Goal: Task Accomplishment & Management: Use online tool/utility

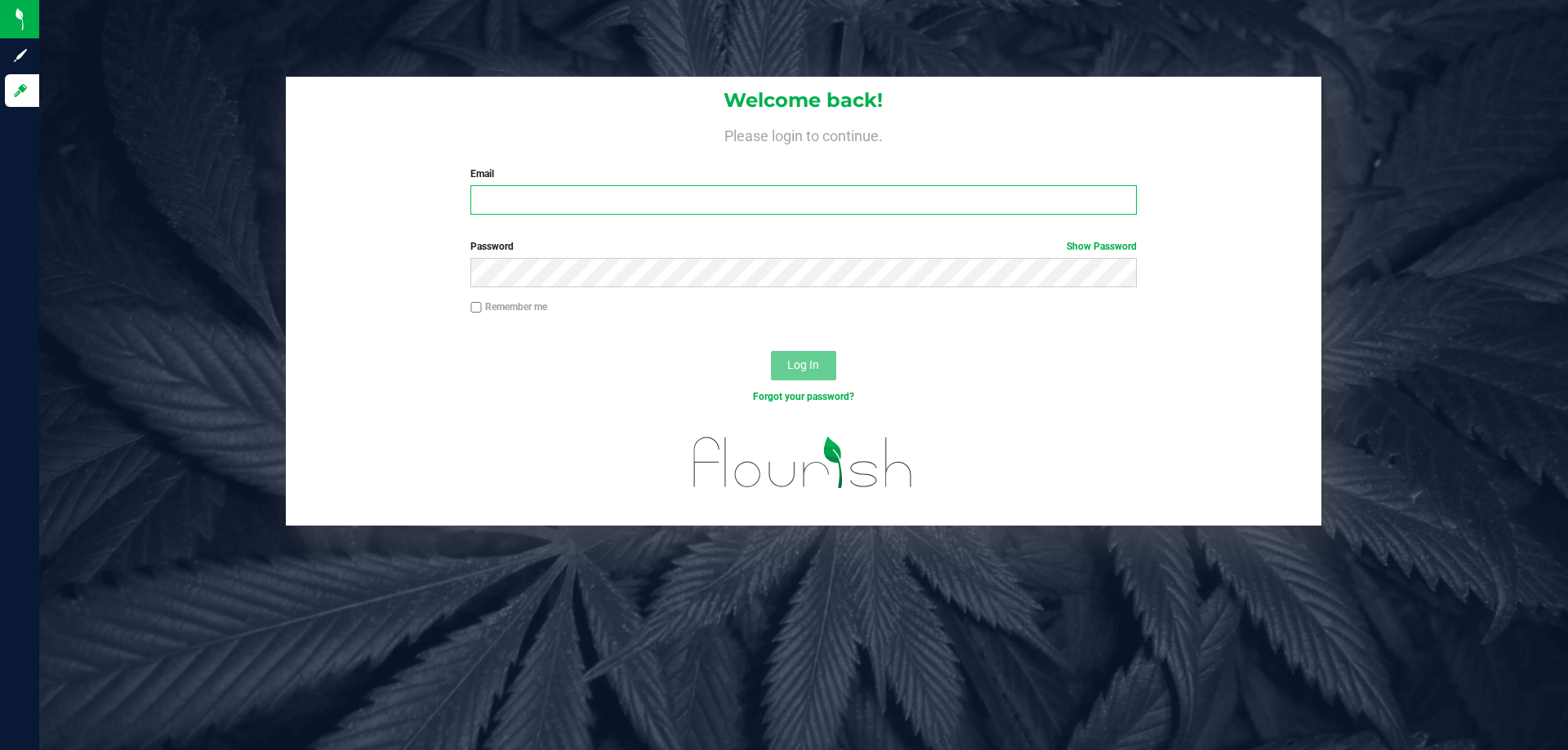
click at [599, 201] on input "Email" at bounding box center [803, 200] width 665 height 30
type input "[EMAIL_ADDRESS][DOMAIN_NAME]"
click at [771, 351] on button "Log In" at bounding box center [804, 366] width 65 height 30
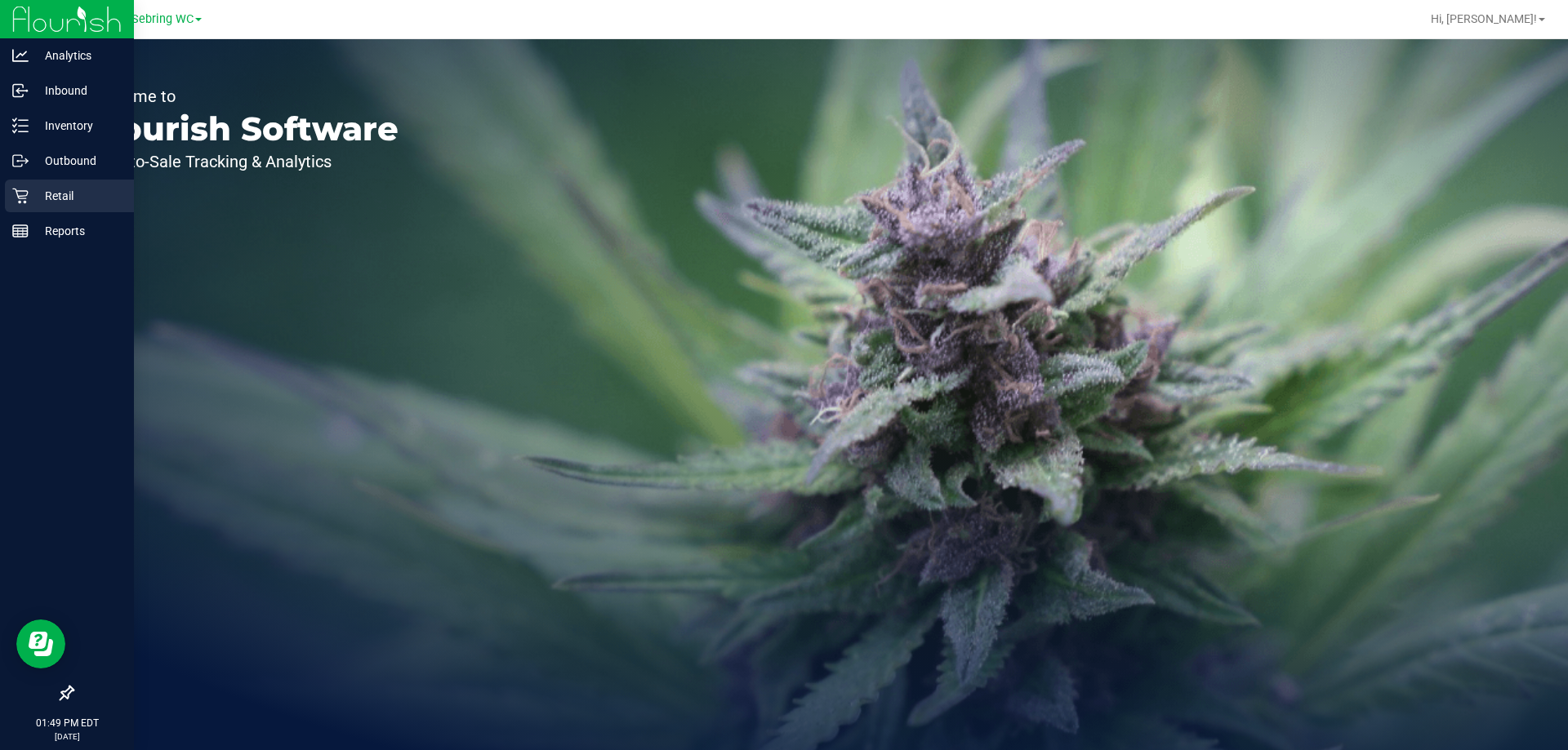
click at [22, 192] on icon at bounding box center [20, 195] width 16 height 16
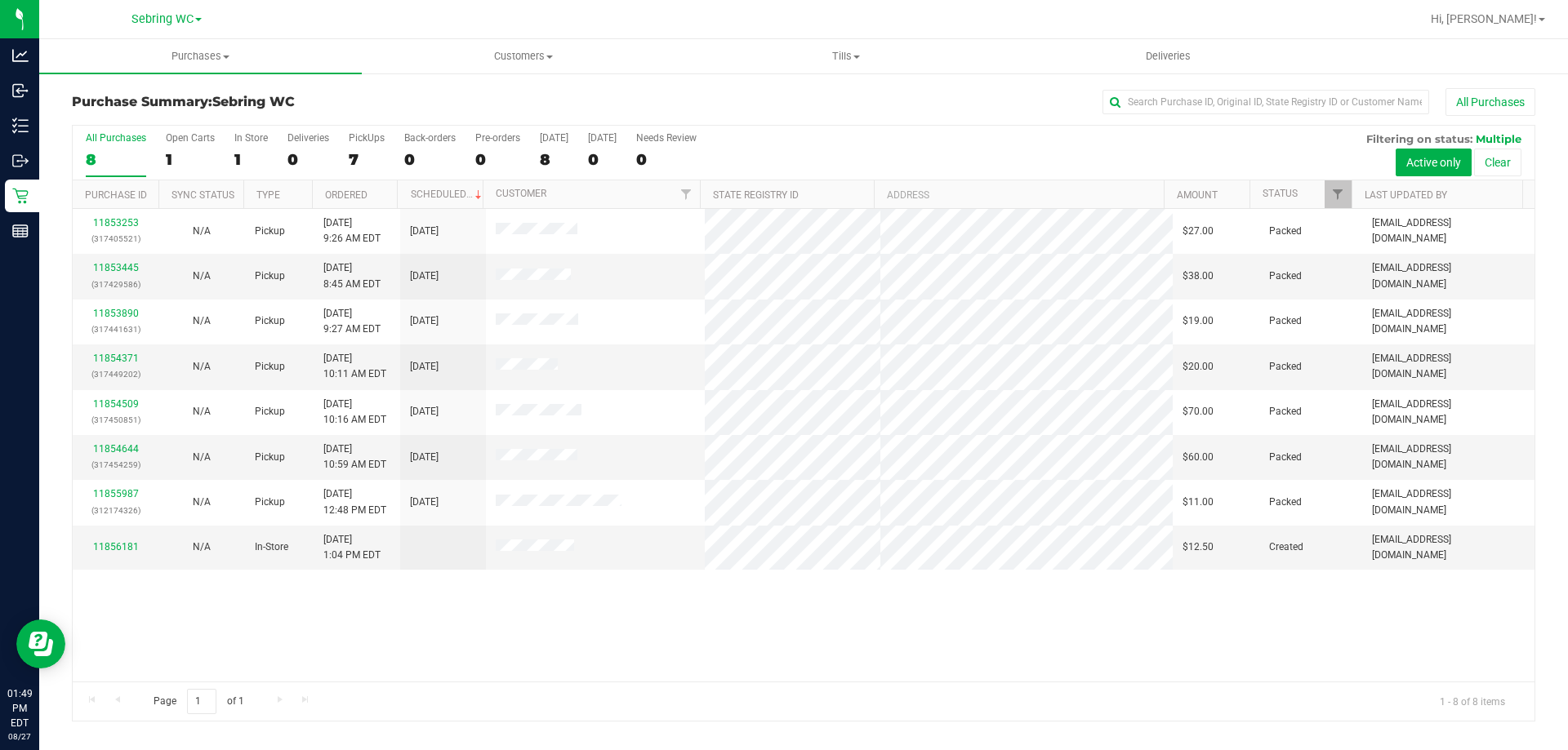
click at [606, 626] on div "11853253 (317405521) N/A Pickup 8/27/2025 9:26 AM EDT 8/27/2025 $27.00 Packed c…" at bounding box center [803, 445] width 1462 height 473
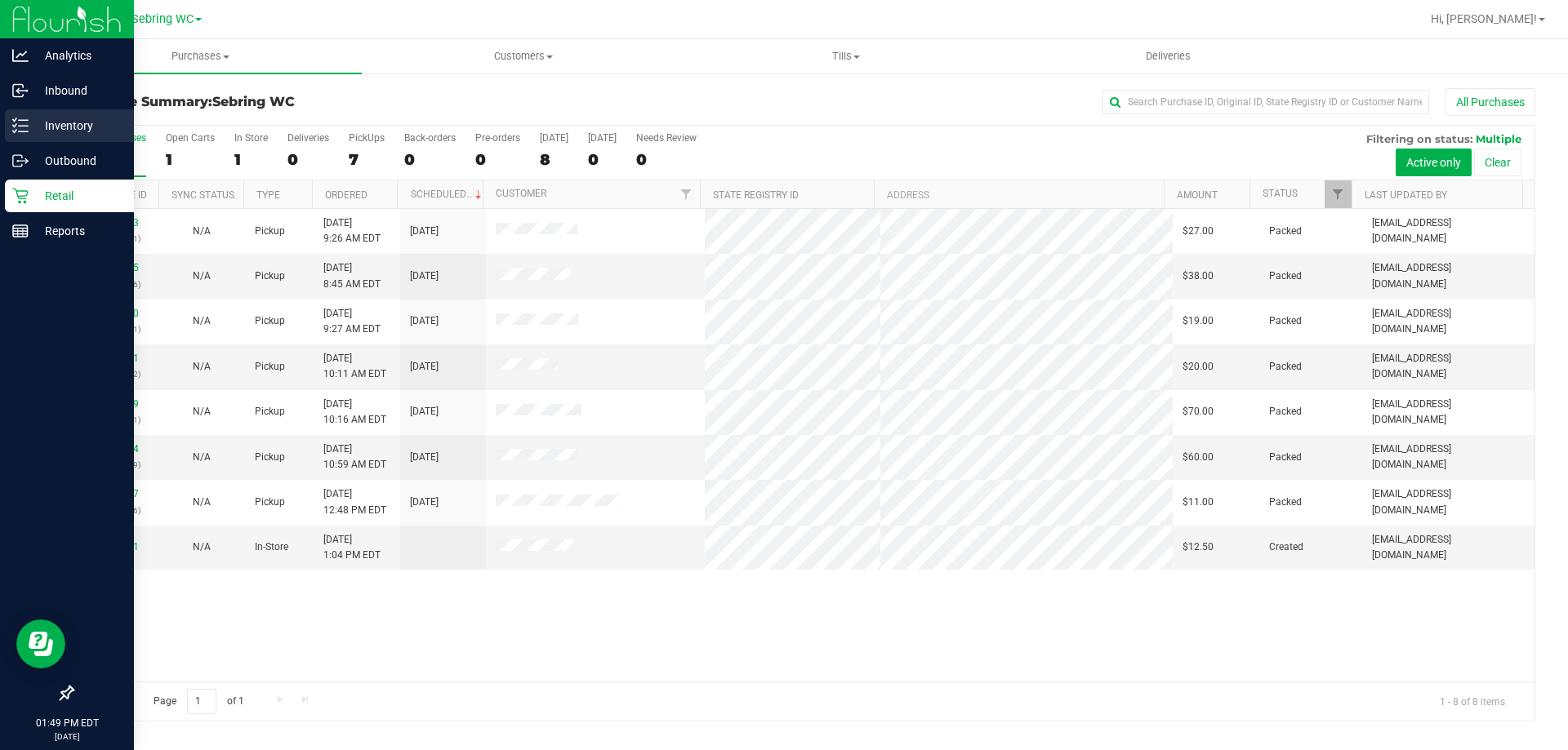
click at [13, 123] on icon at bounding box center [20, 126] width 16 height 16
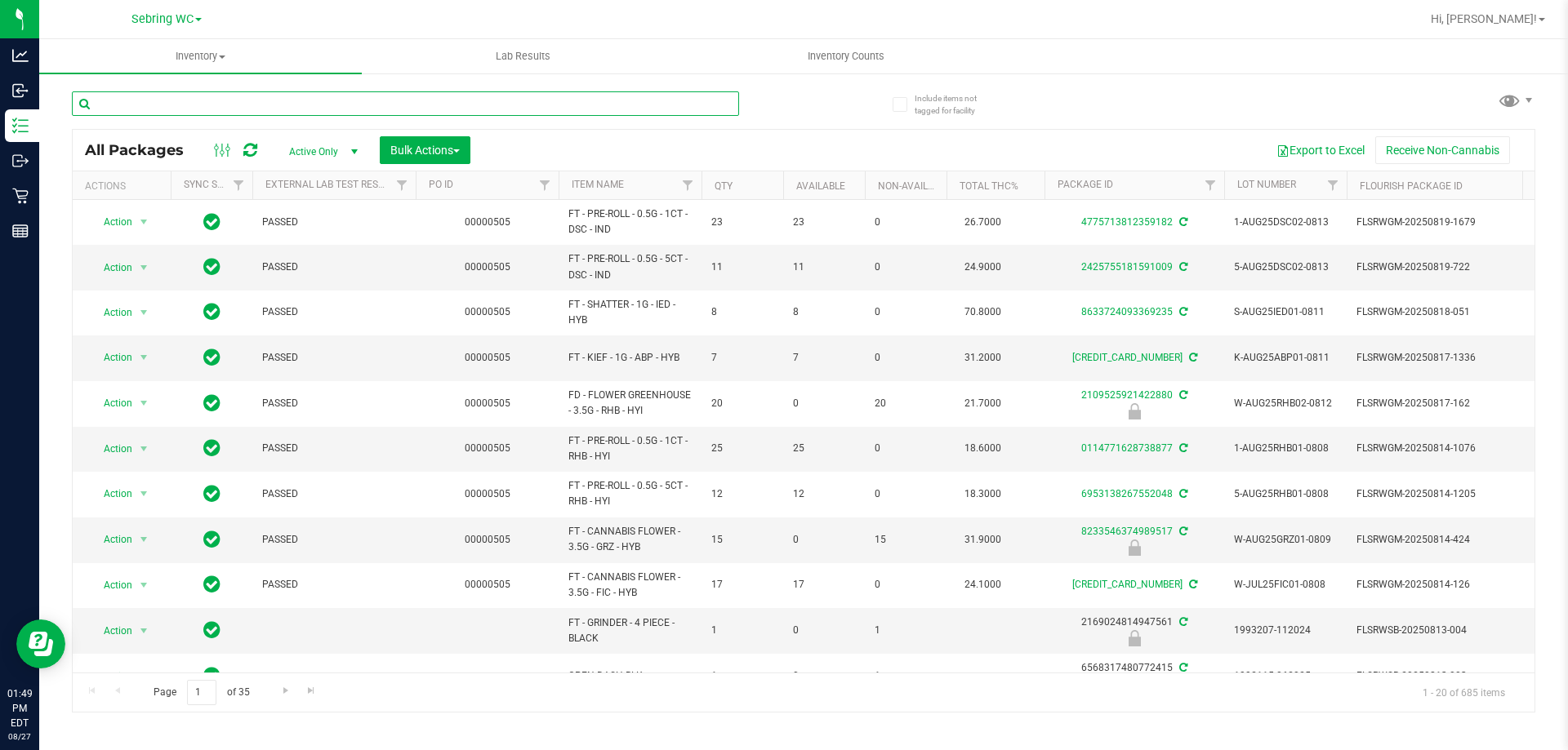
click at [222, 100] on input "text" at bounding box center [404, 103] width 667 height 25
paste input "W-JUL25ARZ01-0721"
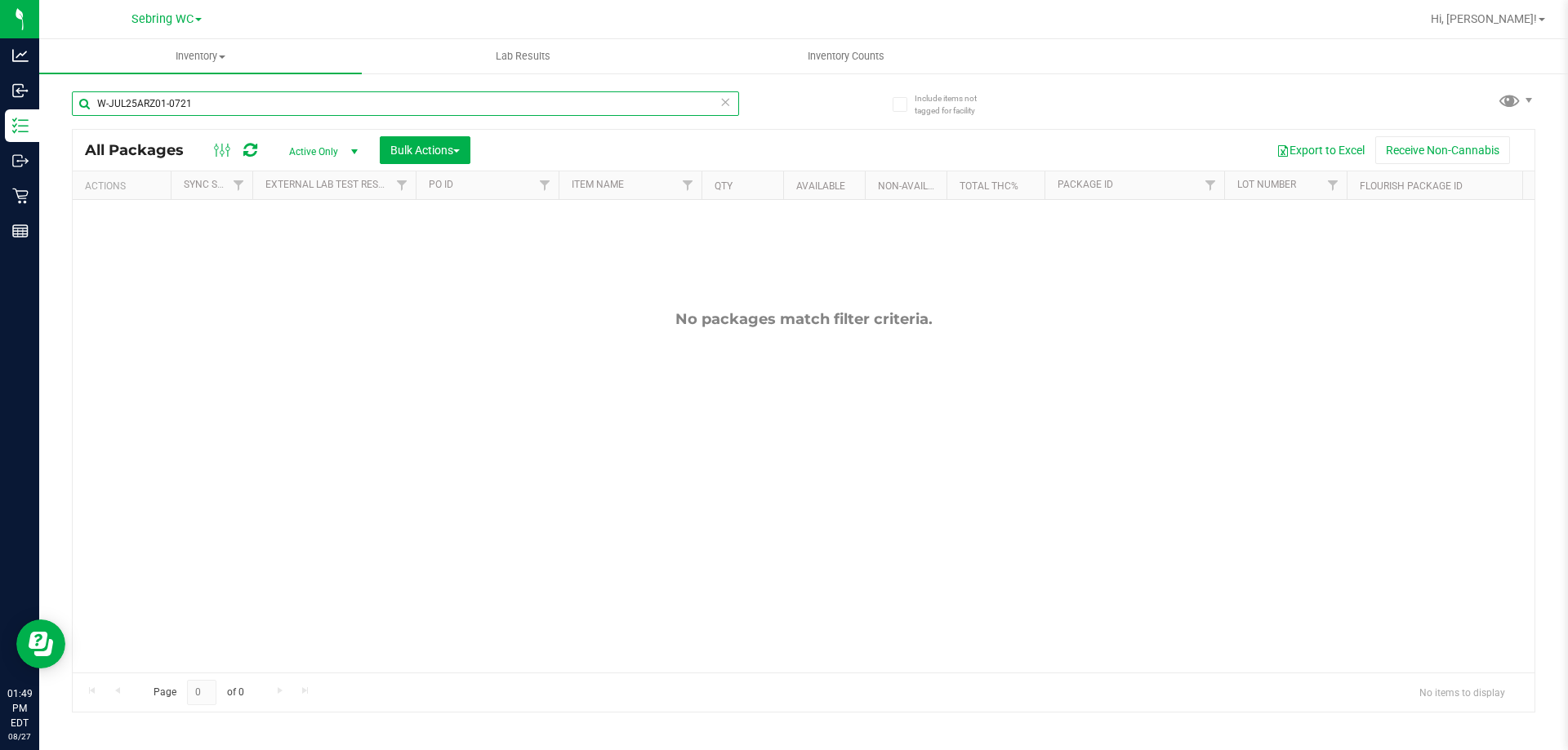
type input "W-JUL25ARZ01-0721"
click at [327, 154] on span "Active Only" at bounding box center [320, 152] width 90 height 23
click at [299, 248] on li "All" at bounding box center [319, 251] width 88 height 25
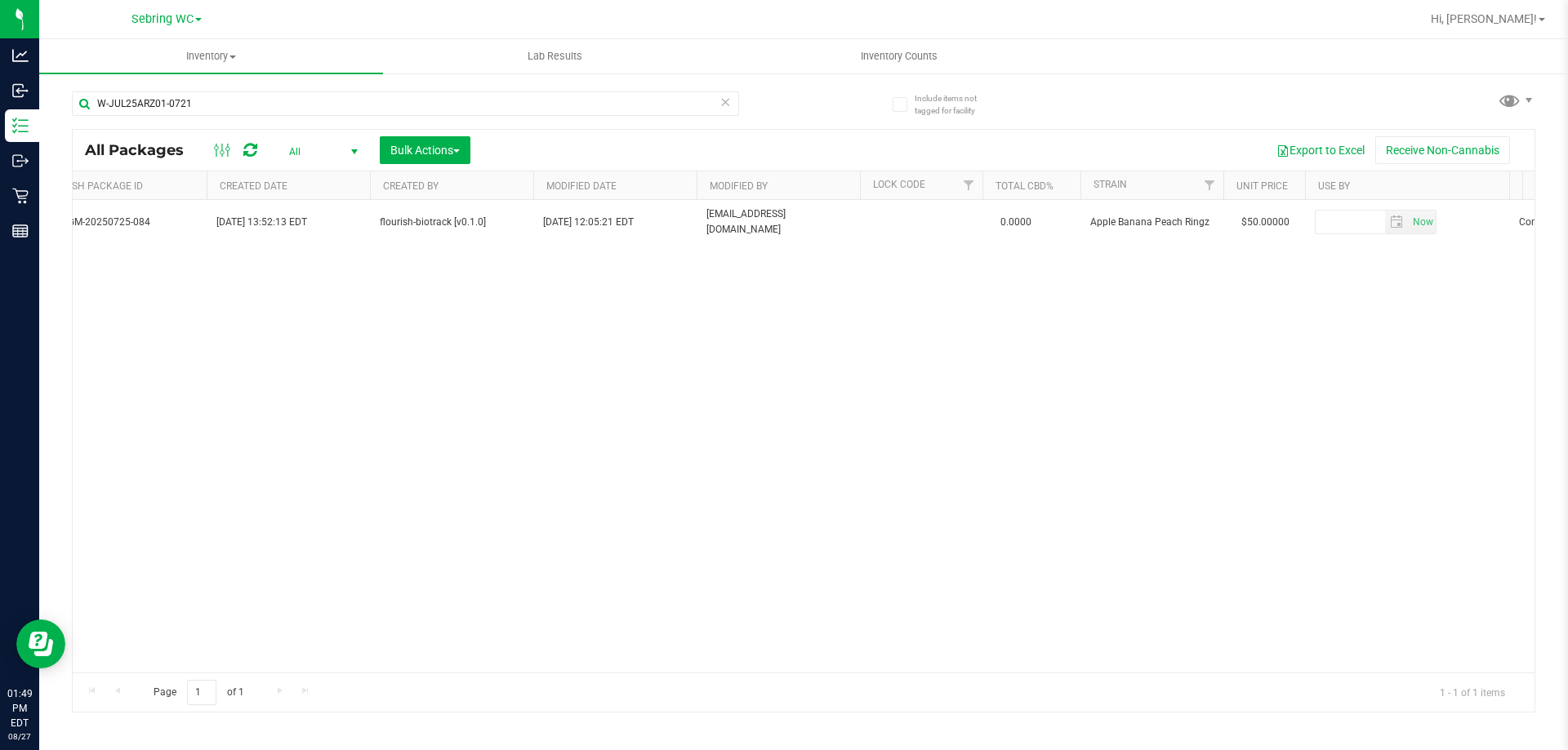
scroll to position [0, 1186]
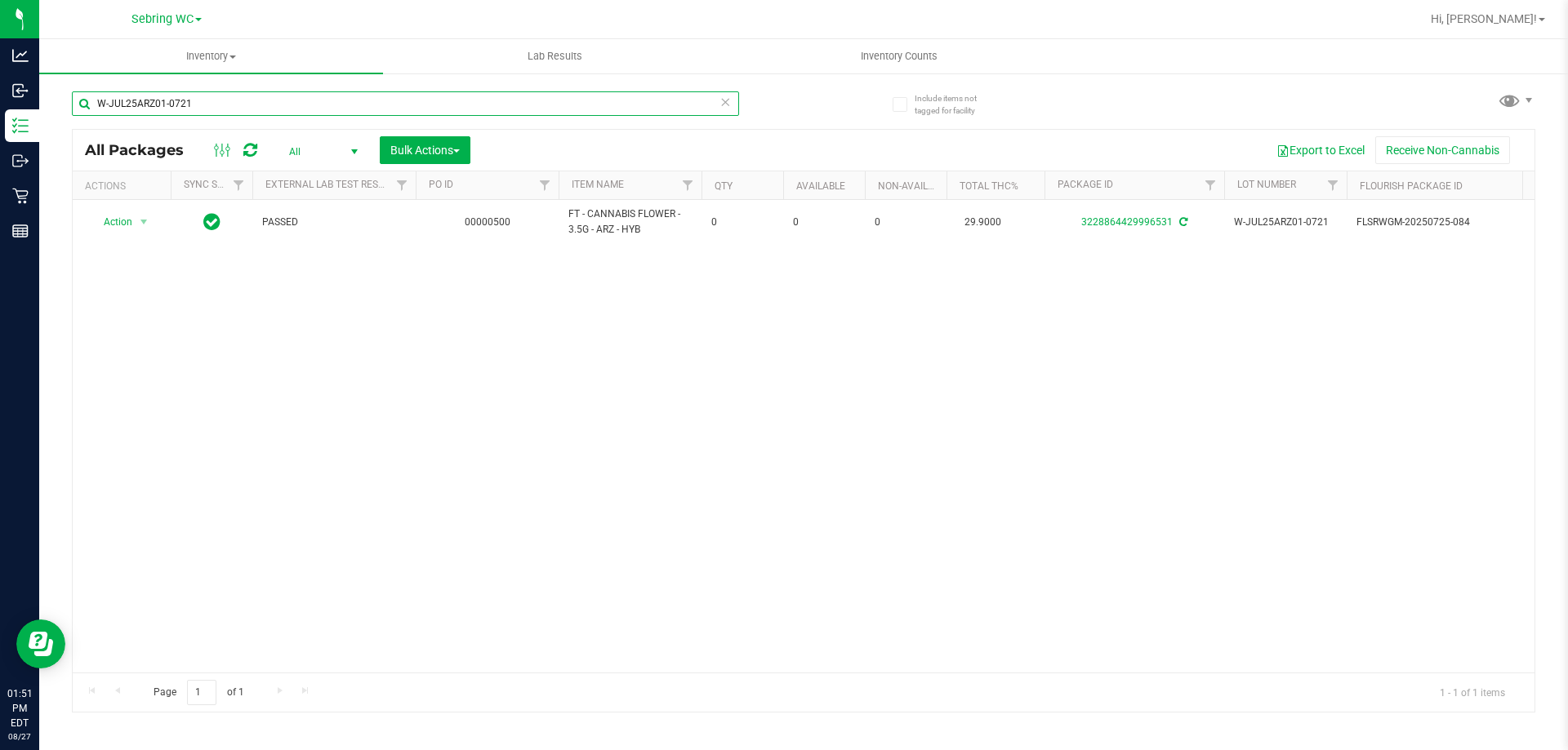
click at [197, 107] on input "W-JUL25ARZ01-0721" at bounding box center [404, 103] width 667 height 25
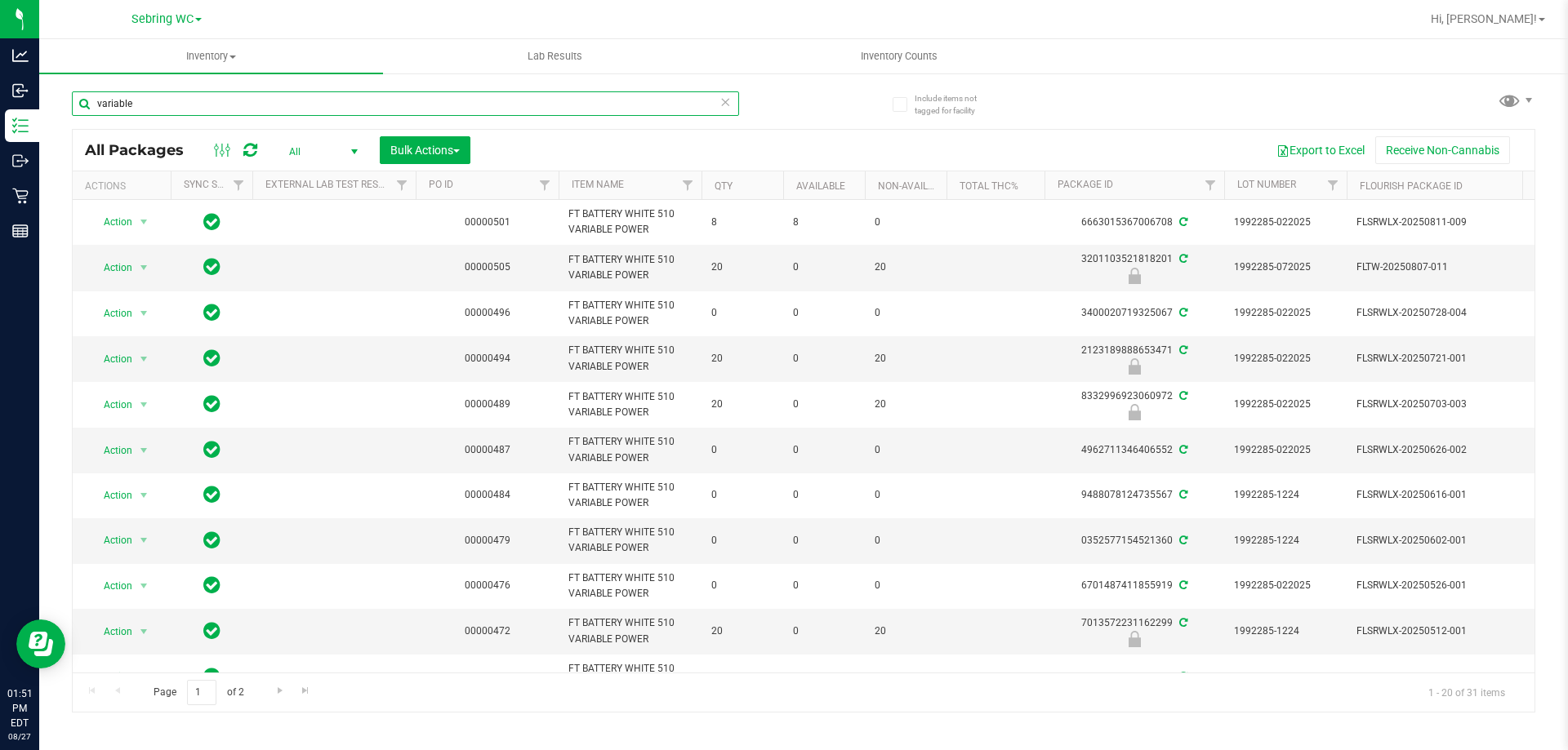
type input "variable"
click at [315, 143] on span "All" at bounding box center [320, 152] width 90 height 23
click at [313, 178] on li "Active Only" at bounding box center [319, 177] width 88 height 25
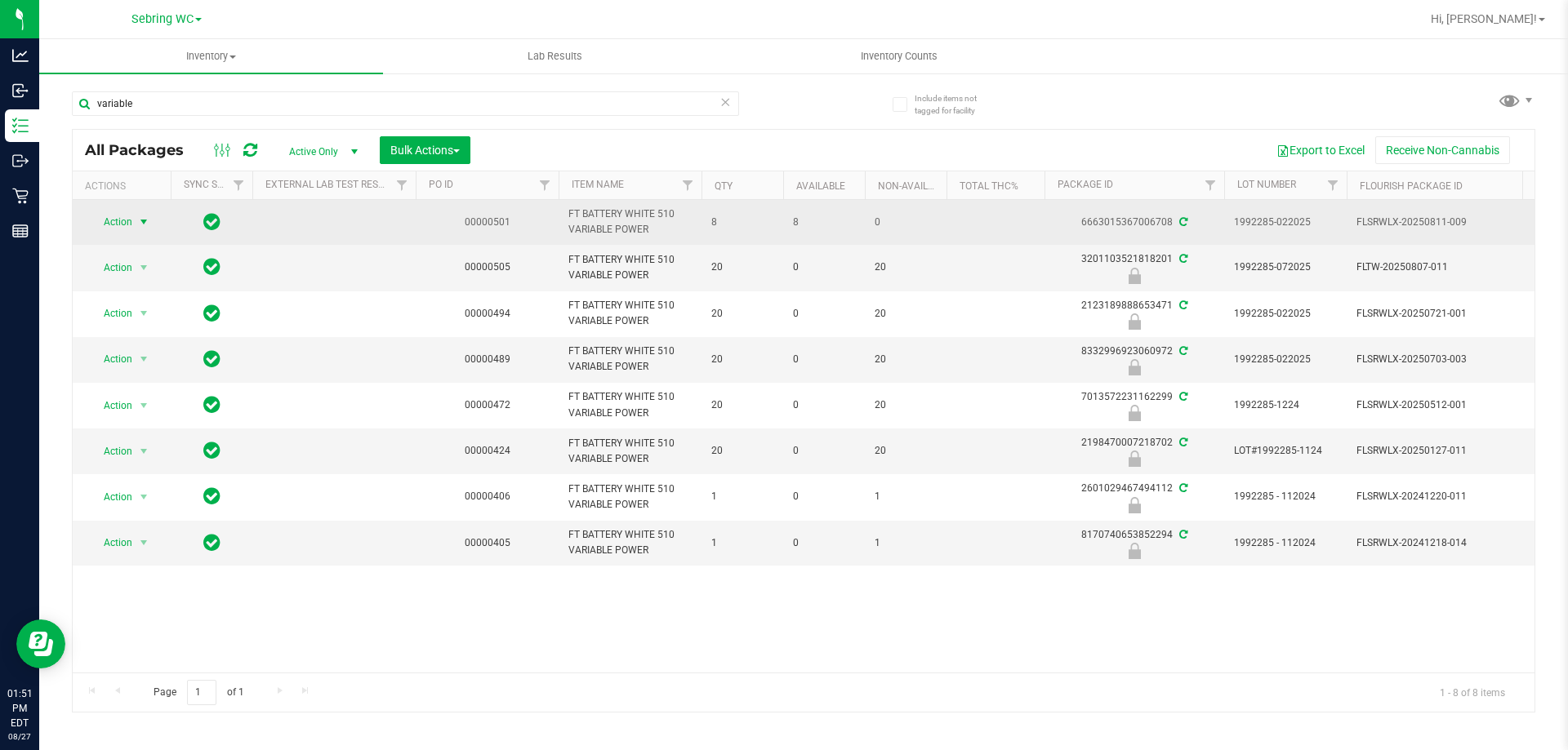
click at [149, 217] on span "select" at bounding box center [143, 221] width 13 height 13
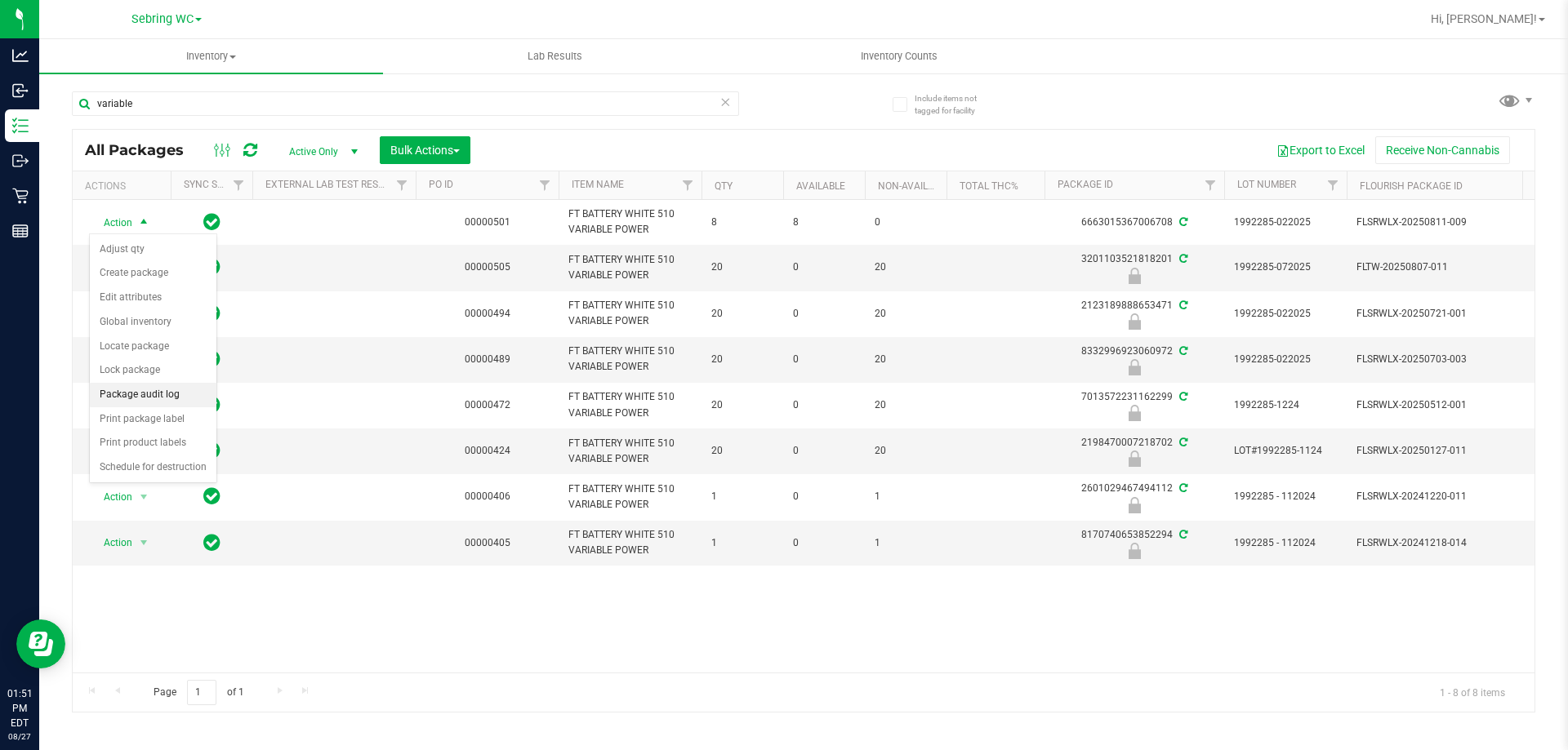
click at [125, 397] on li "Package audit log" at bounding box center [154, 394] width 127 height 25
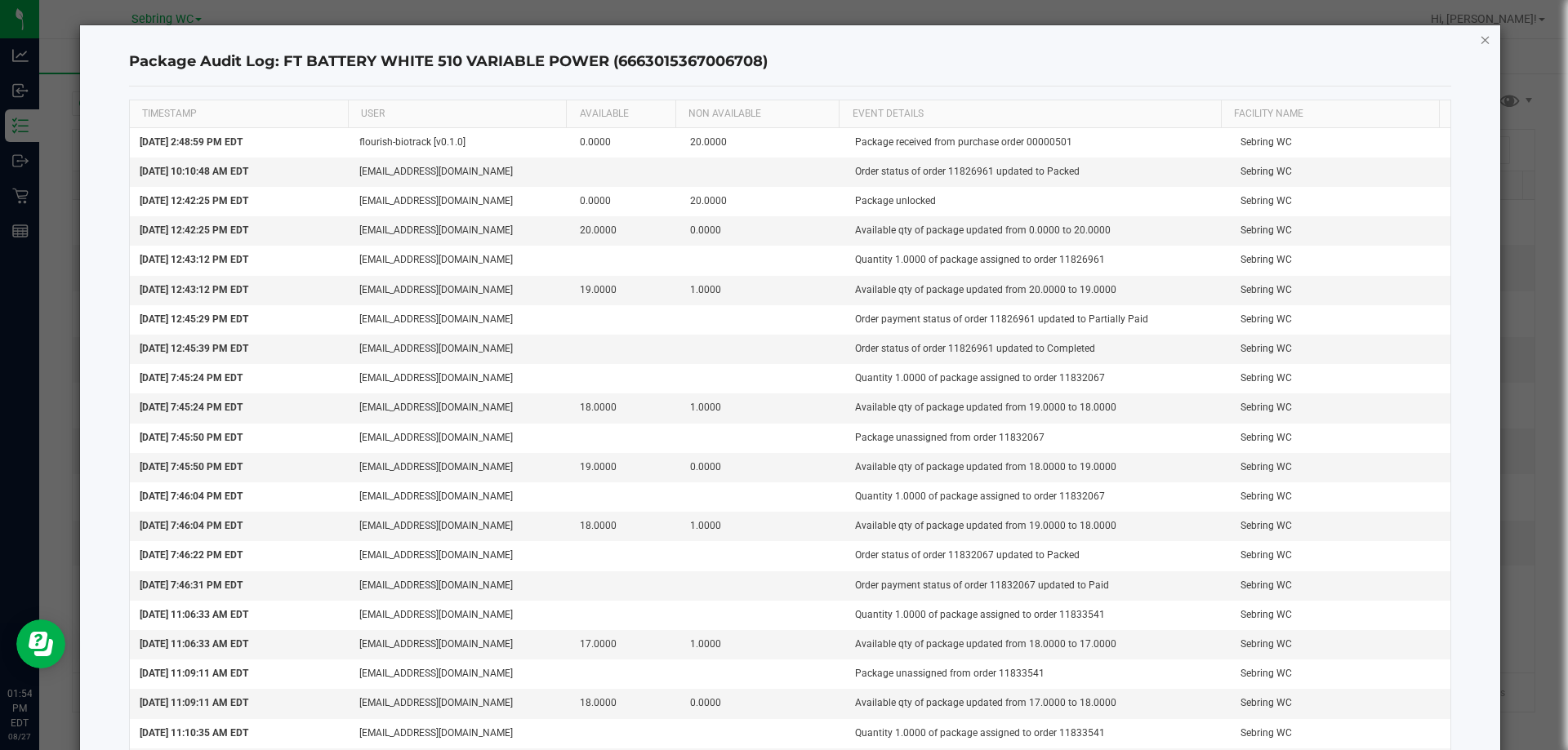
click at [1480, 44] on icon "button" at bounding box center [1486, 40] width 12 height 20
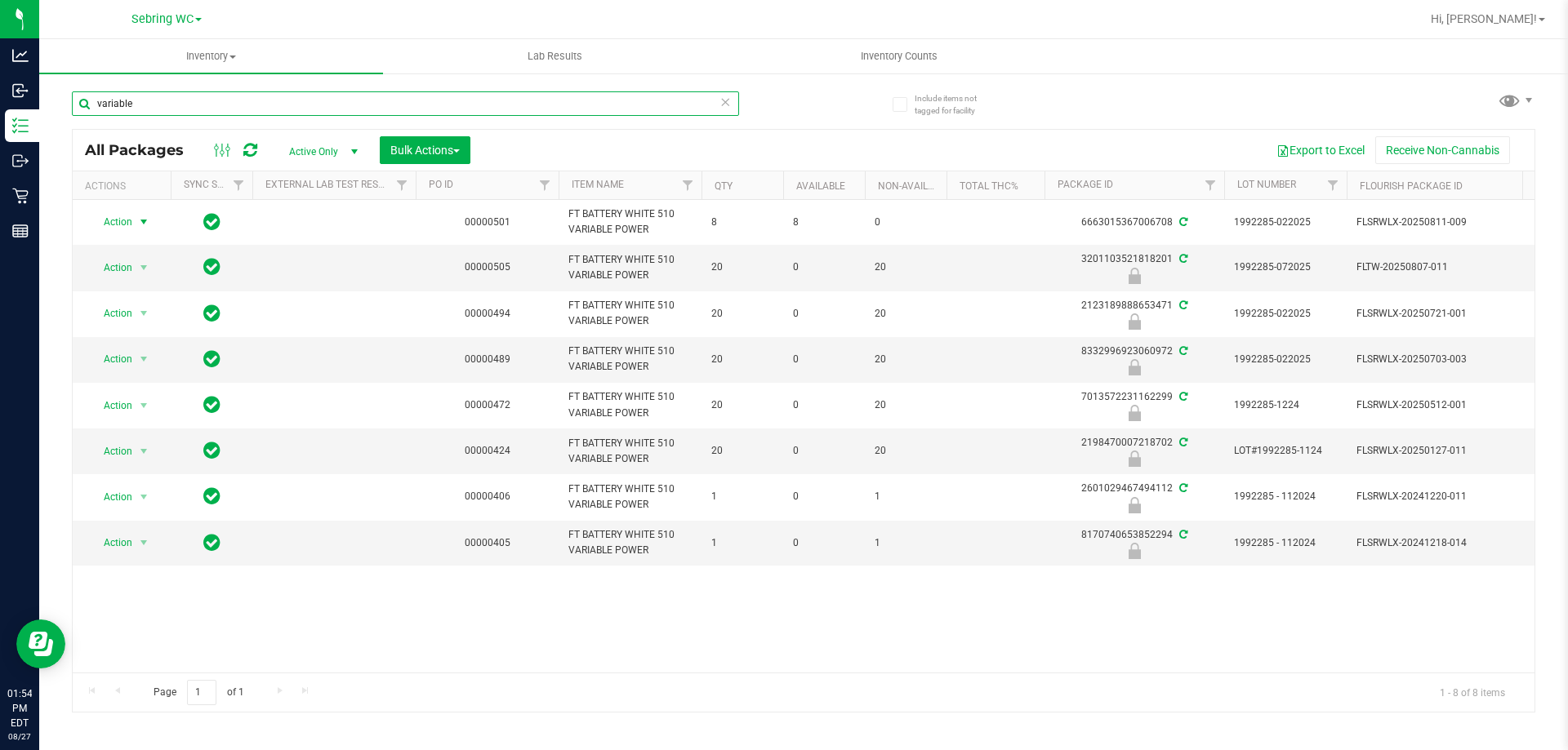
click at [211, 110] on input "variable" at bounding box center [404, 103] width 667 height 25
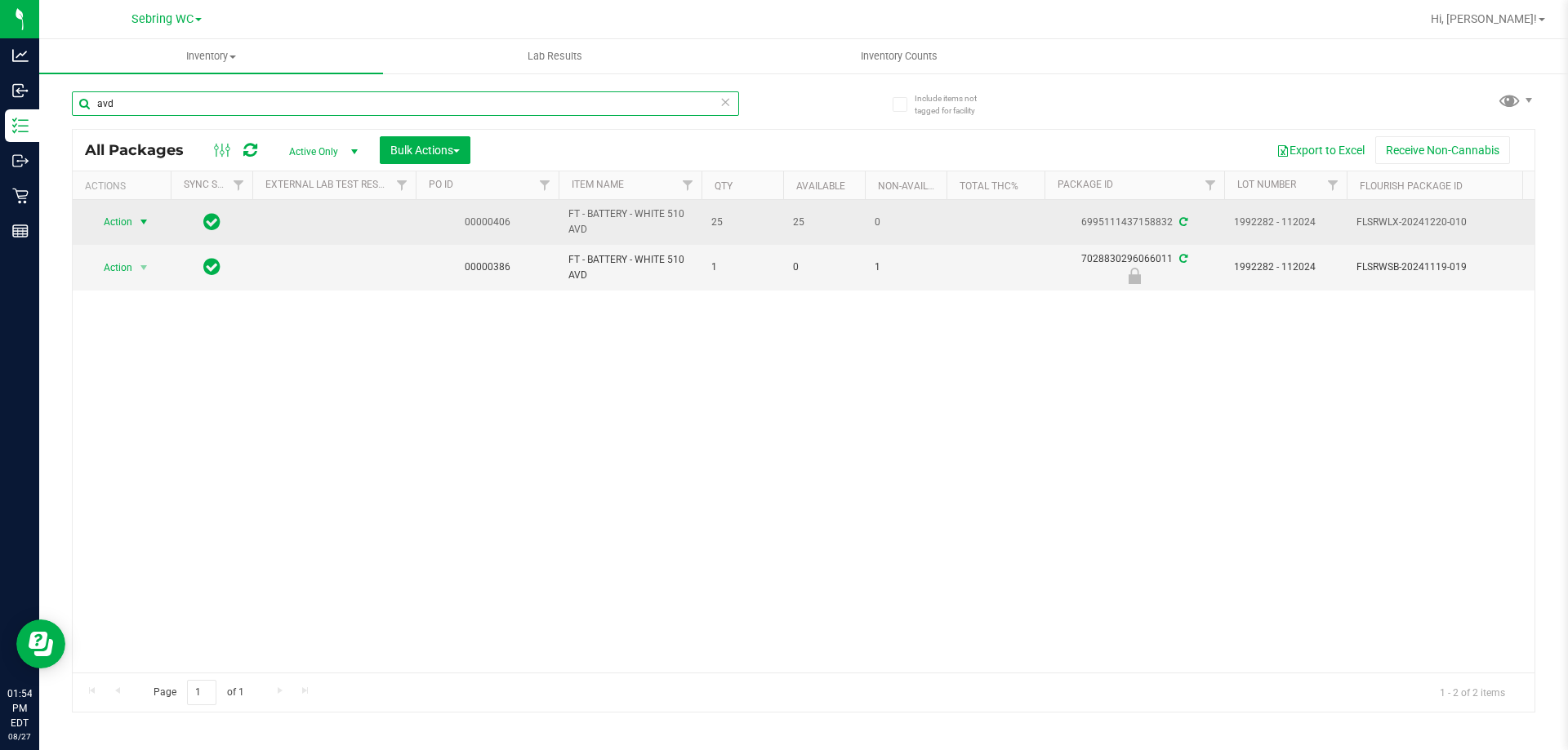
type input "avd"
click at [146, 221] on span "select" at bounding box center [143, 221] width 13 height 13
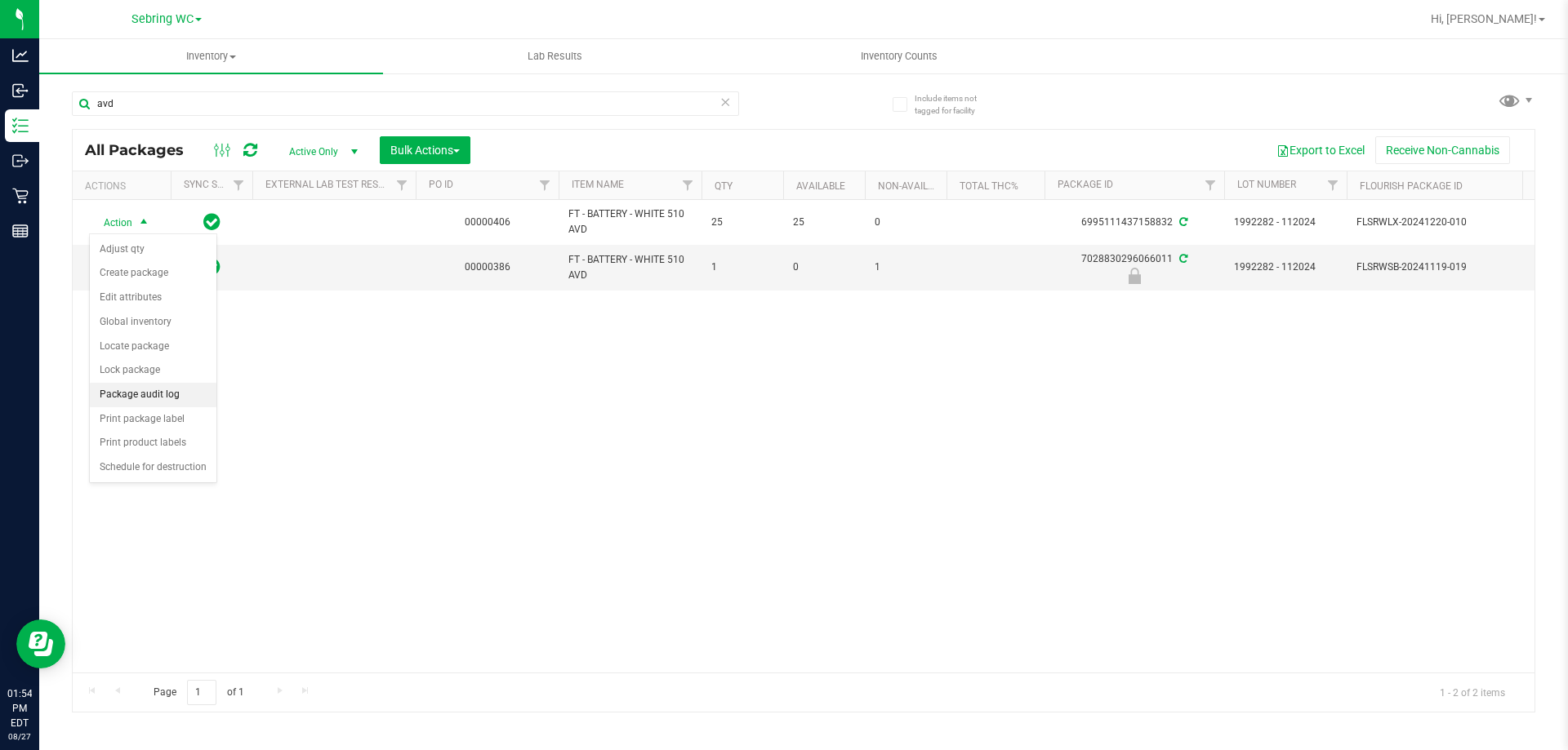
click at [189, 388] on li "Package audit log" at bounding box center [154, 394] width 127 height 25
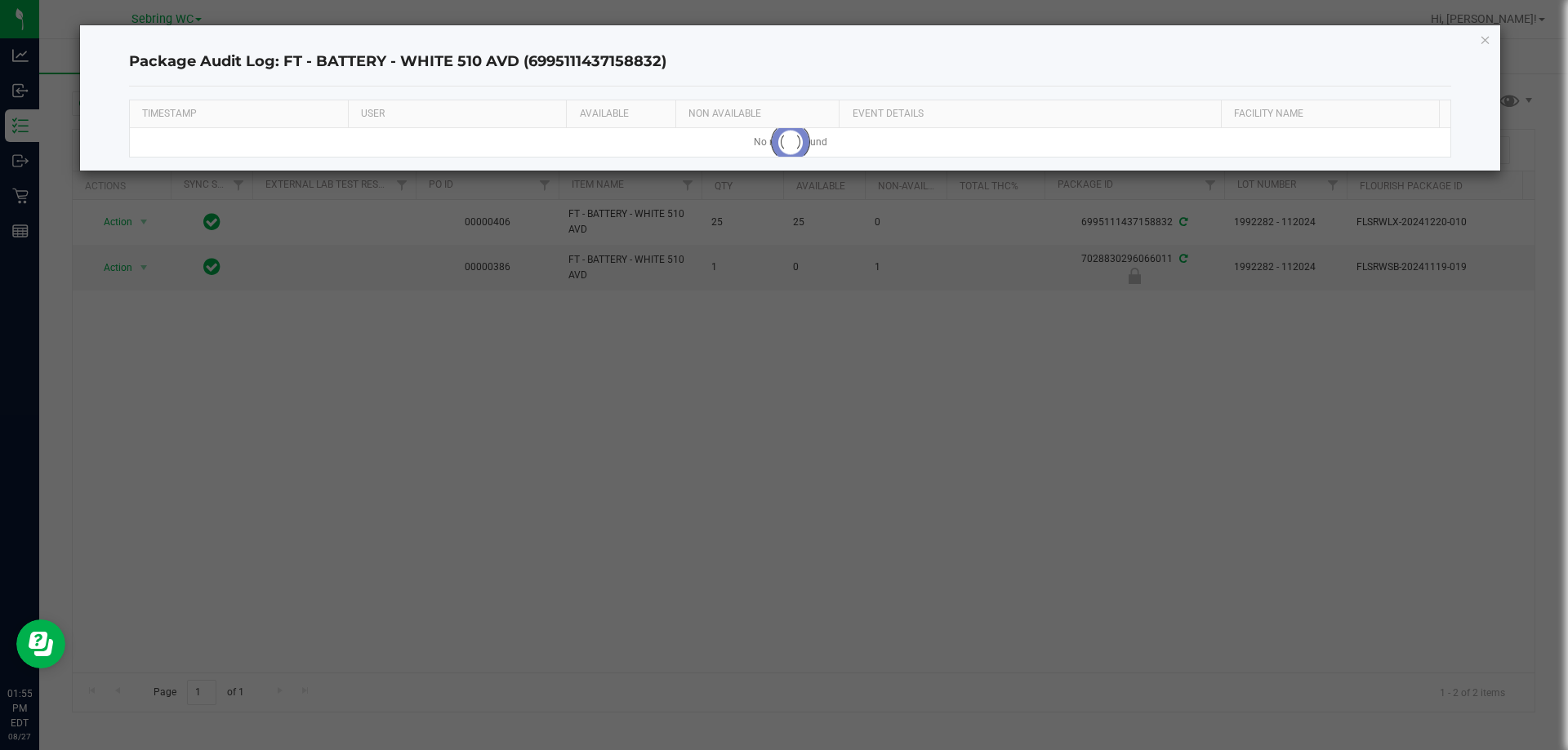
click at [525, 72] on div "Package Audit Log: FT - BATTERY - WHITE 510 AVD (6995111437158832)" at bounding box center [790, 62] width 1323 height 49
click at [1488, 40] on icon "button" at bounding box center [1486, 40] width 12 height 20
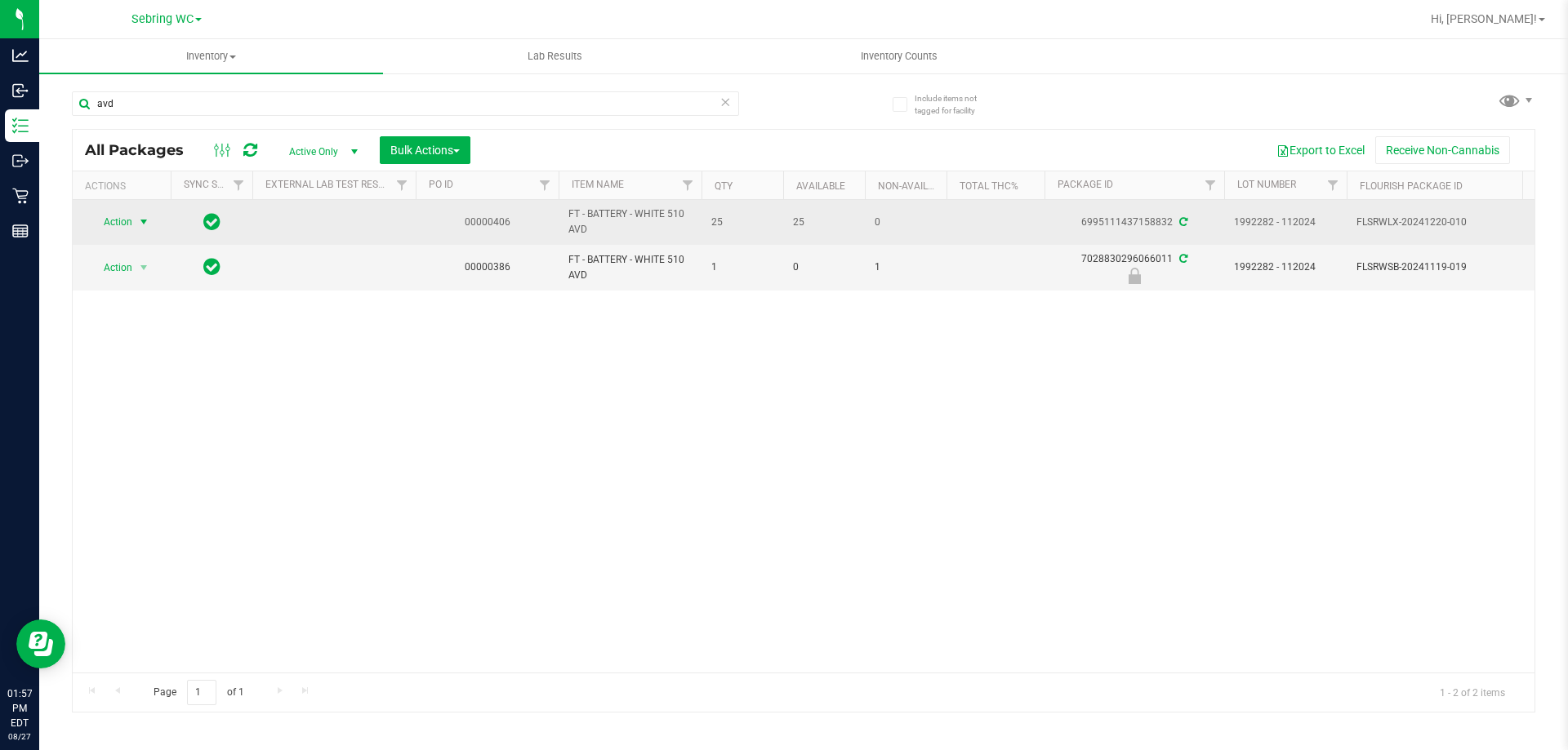
click at [146, 222] on span "select" at bounding box center [143, 221] width 13 height 13
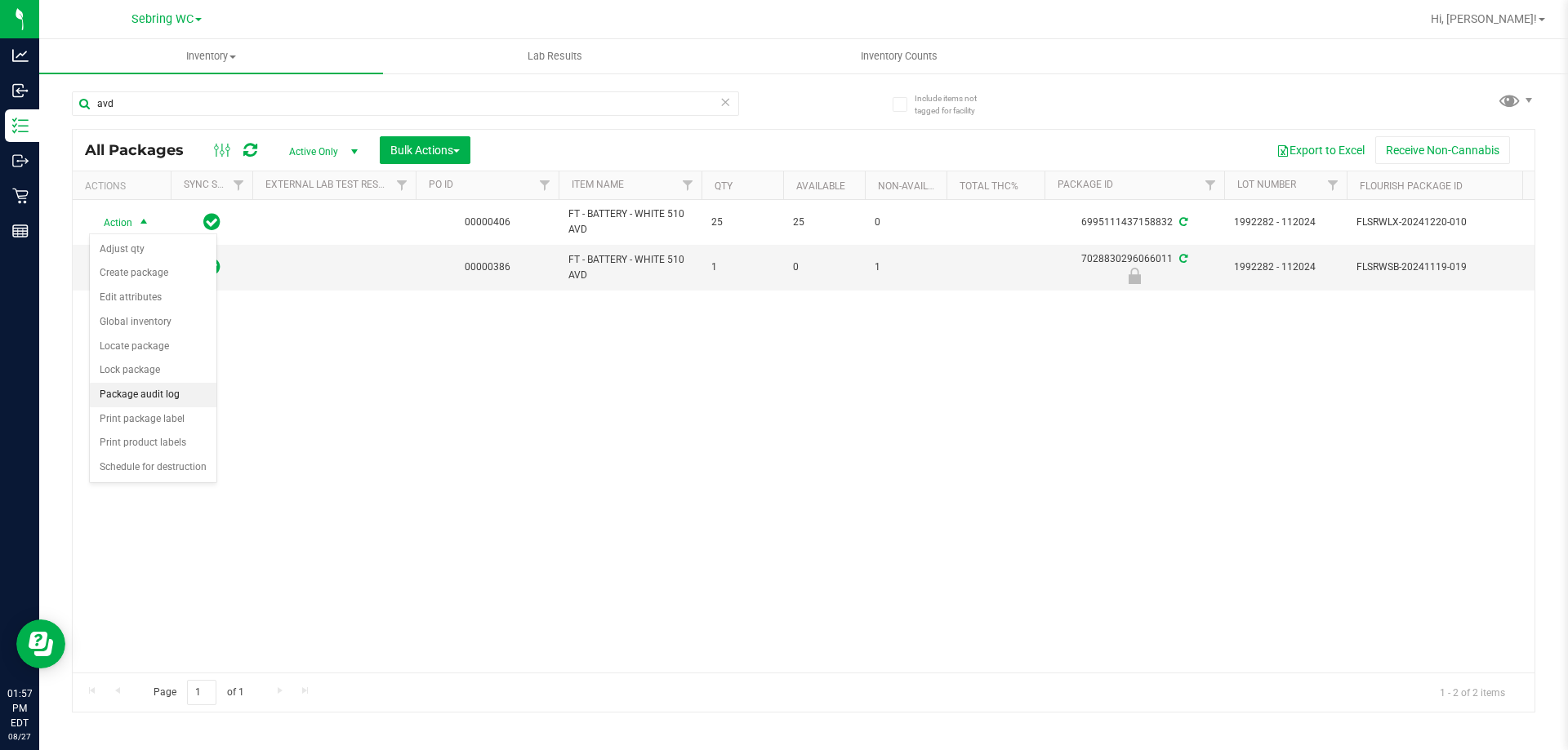
click at [143, 396] on li "Package audit log" at bounding box center [154, 394] width 127 height 25
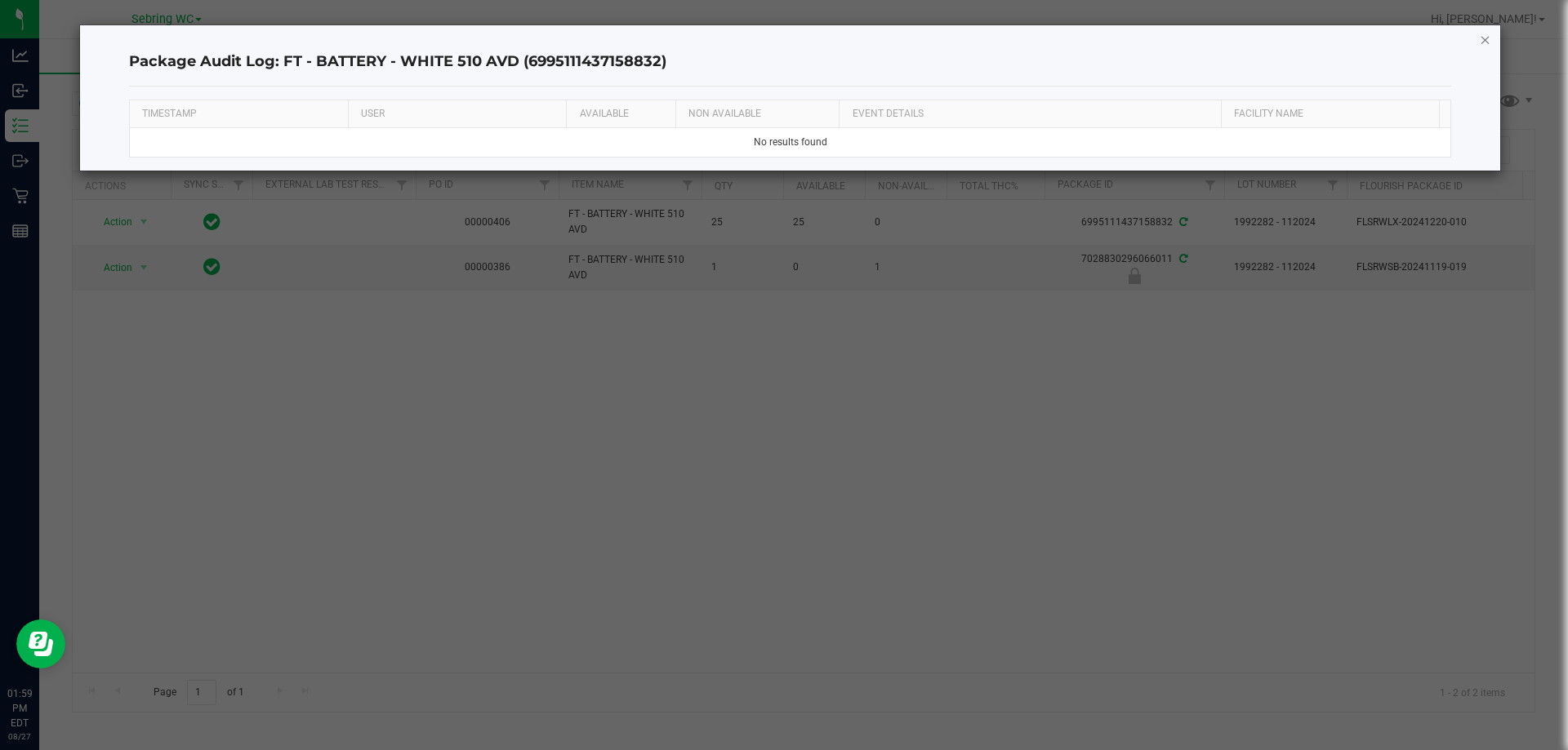
click at [1480, 34] on icon "button" at bounding box center [1486, 40] width 12 height 20
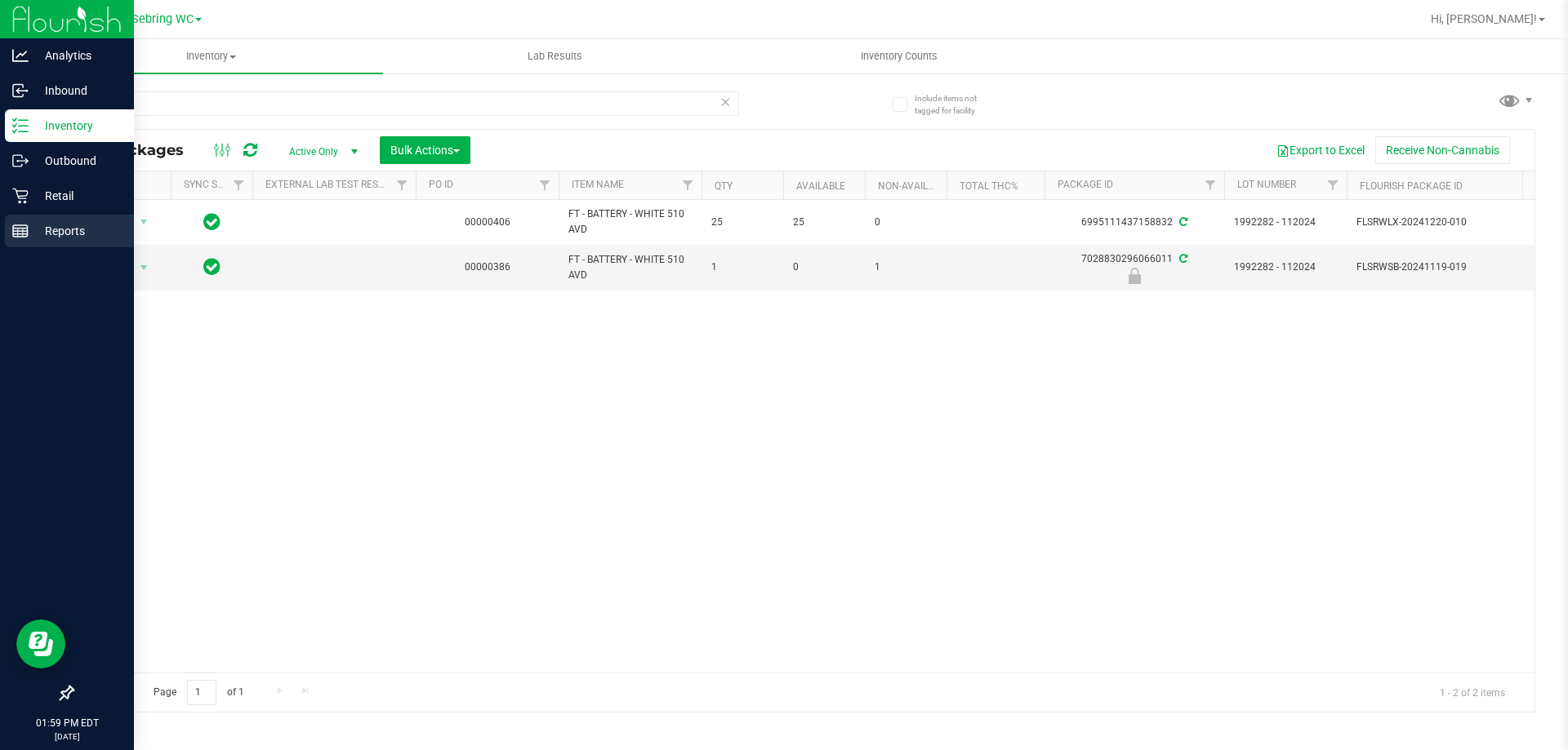
click at [26, 224] on icon at bounding box center [20, 231] width 16 height 16
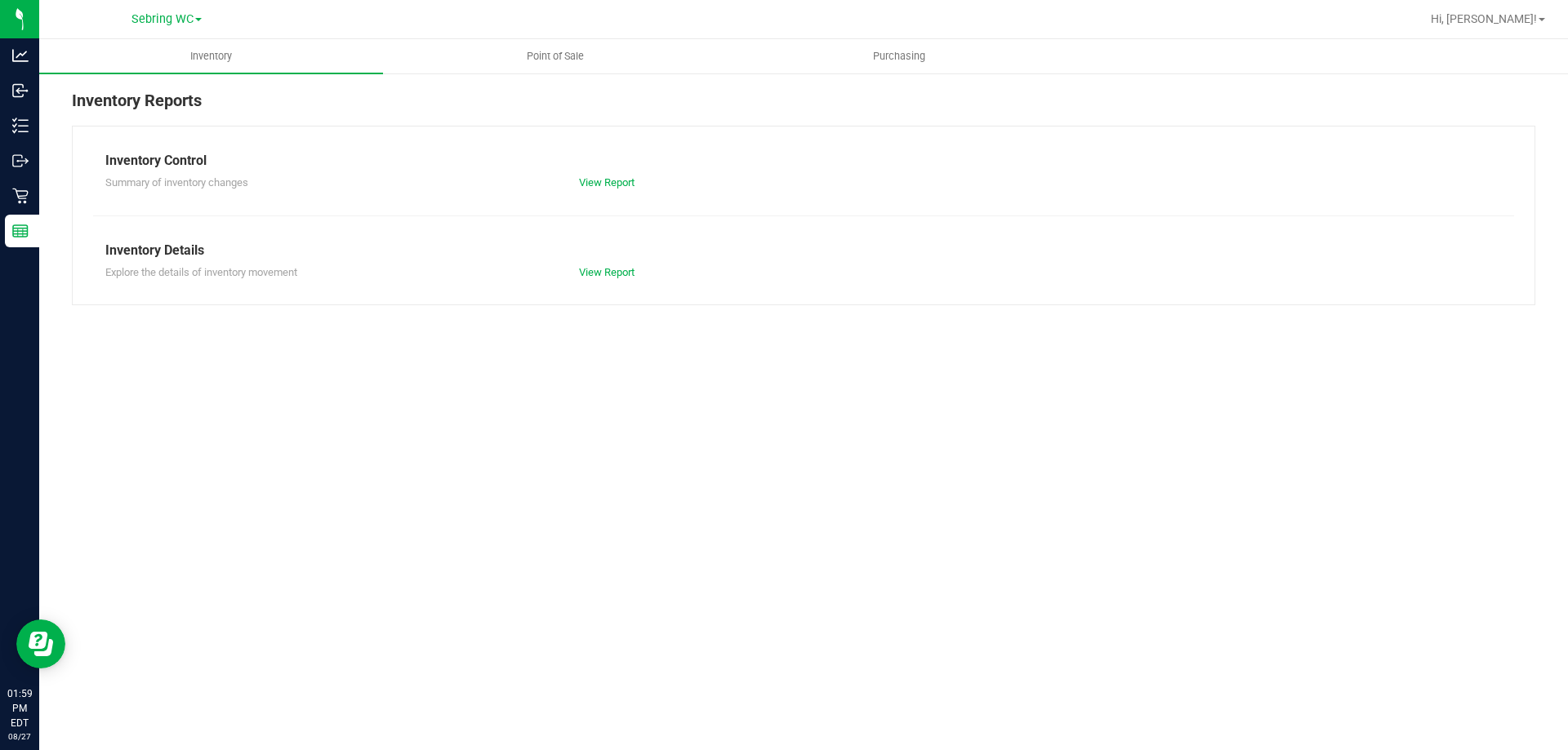
click at [605, 265] on div "View Report" at bounding box center [685, 272] width 237 height 16
click at [602, 272] on link "View Report" at bounding box center [607, 272] width 56 height 12
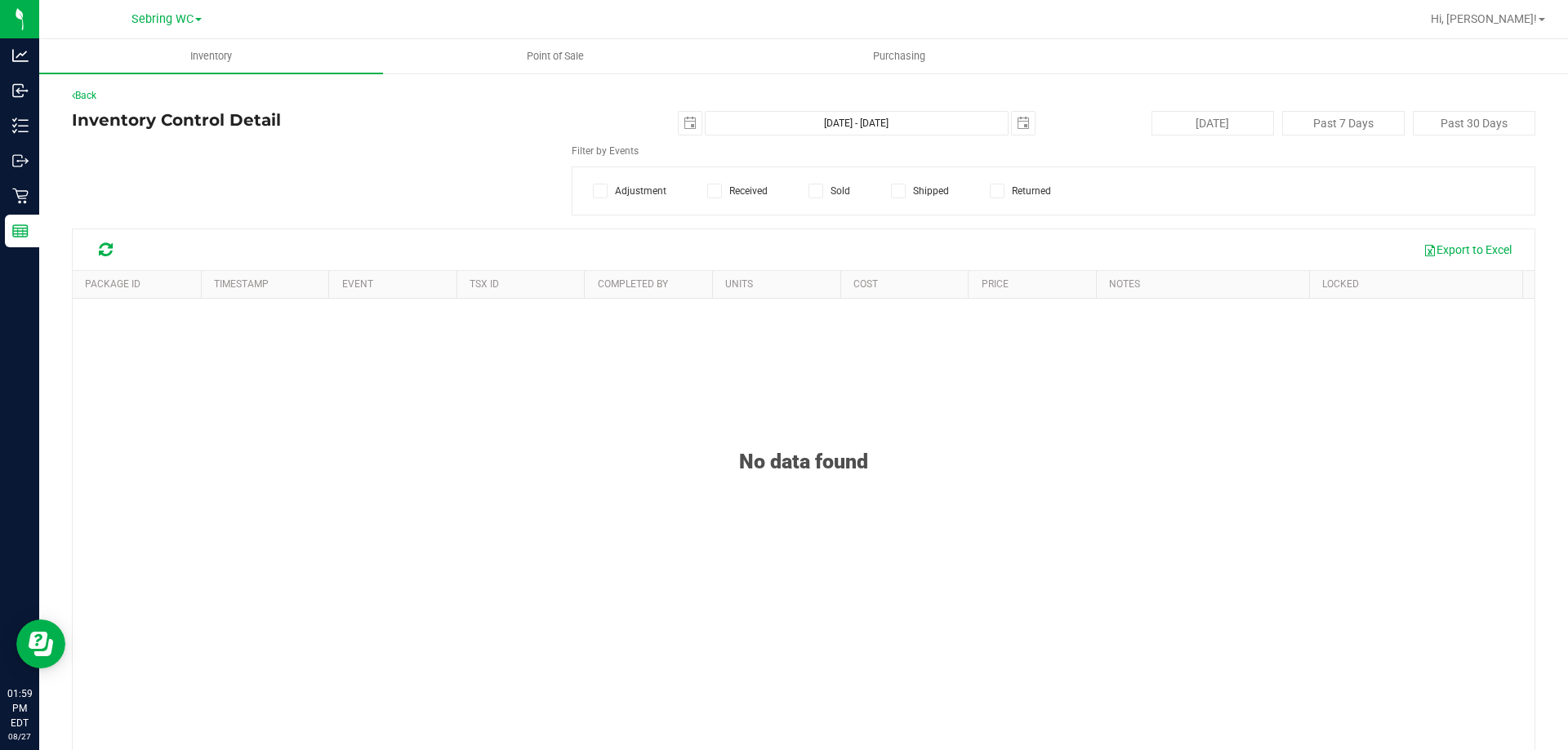
click at [816, 191] on icon at bounding box center [816, 191] width 11 height 0
click at [0, 0] on input "Sold" at bounding box center [0, 0] width 0 height 0
click at [288, 179] on span "Select Item" at bounding box center [305, 178] width 466 height 23
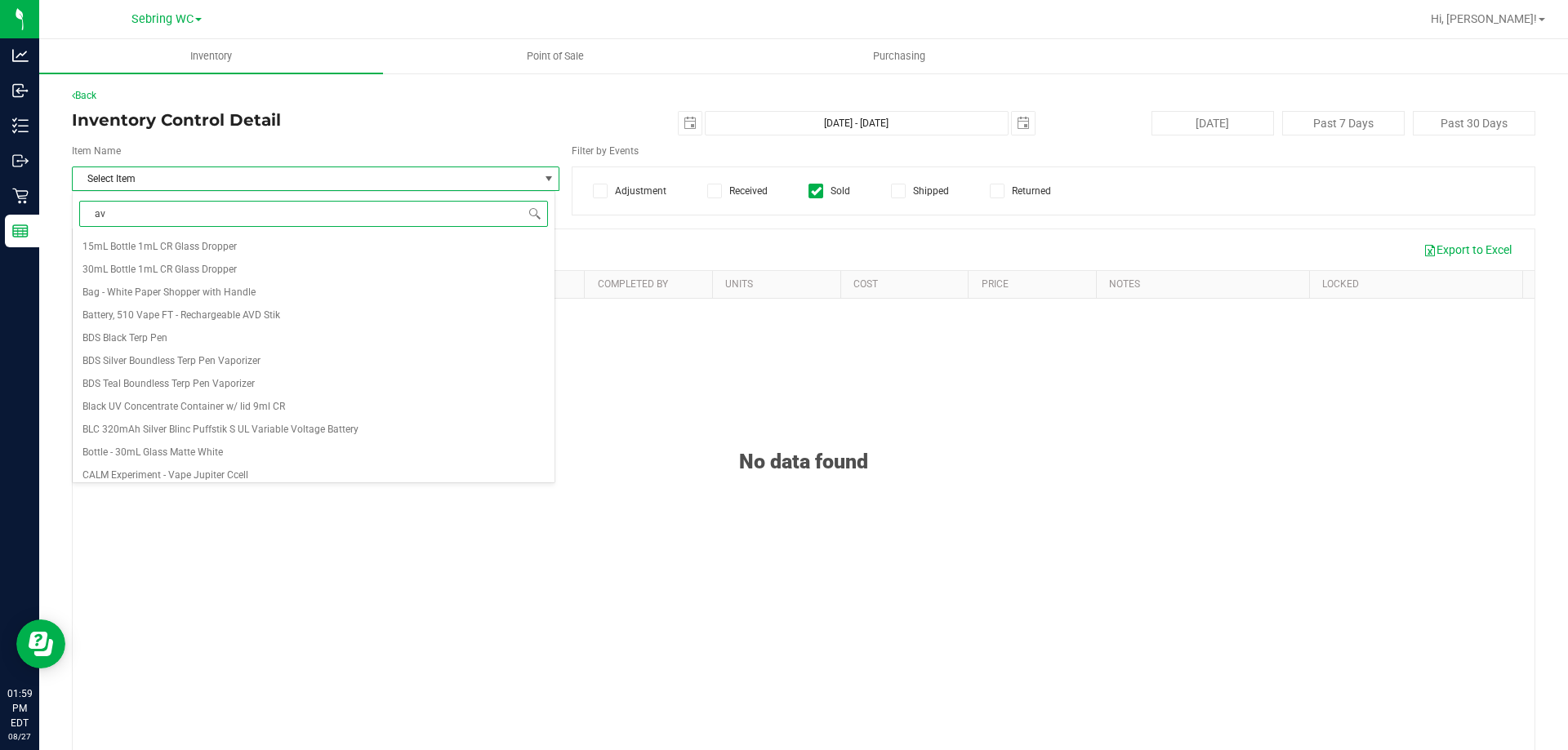
type input "avd"
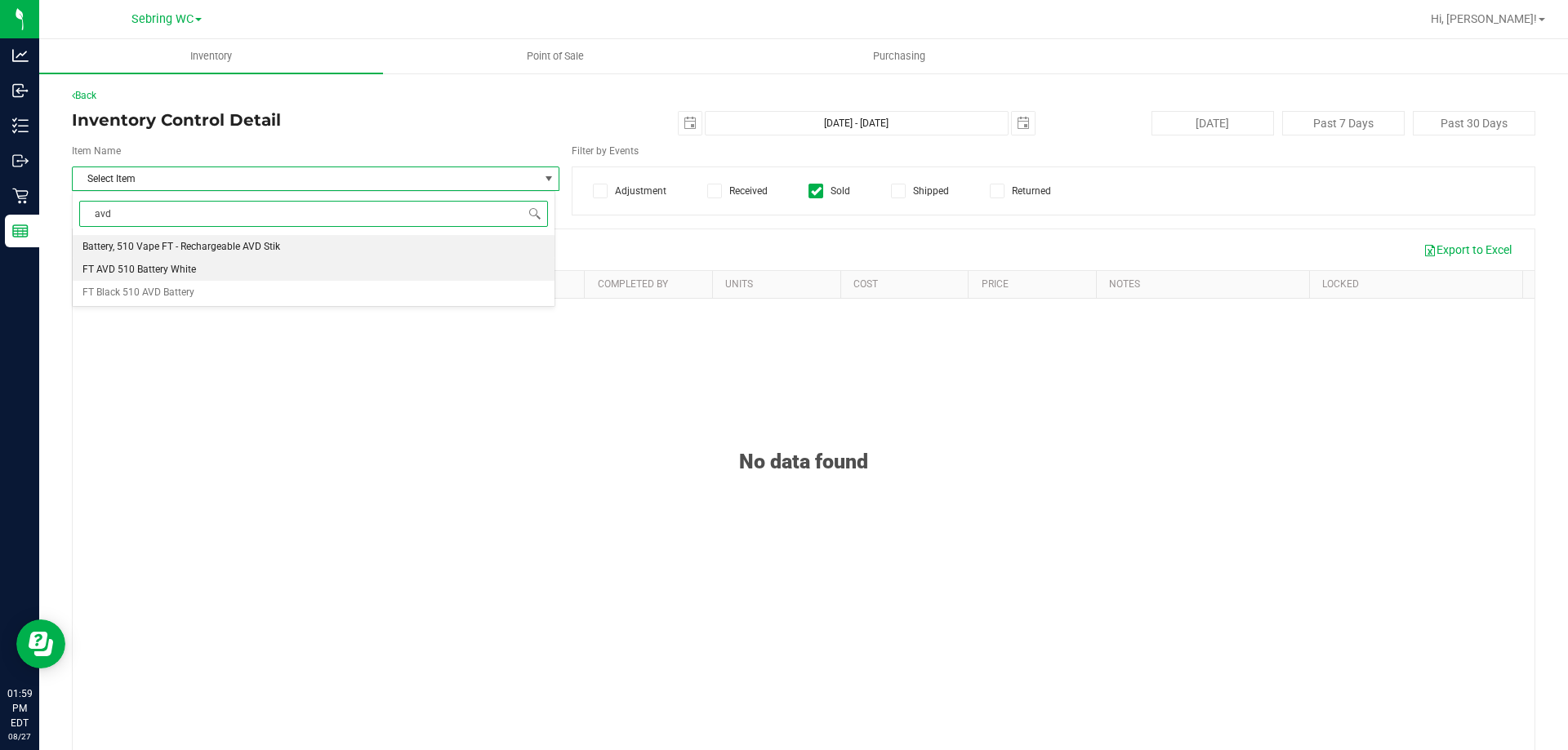
click at [199, 271] on li "FT AVD 510 Battery White" at bounding box center [313, 268] width 482 height 23
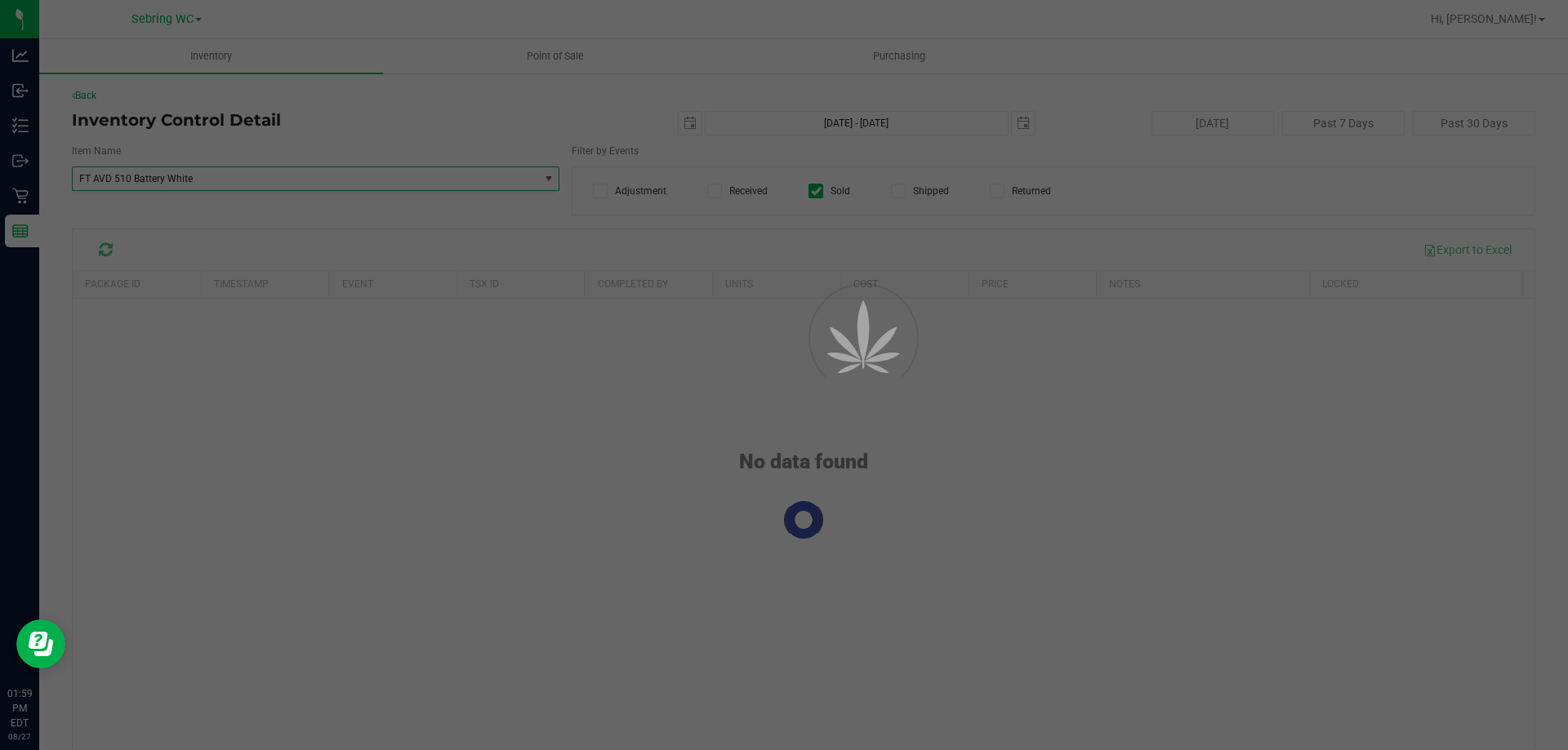
scroll to position [74207, 0]
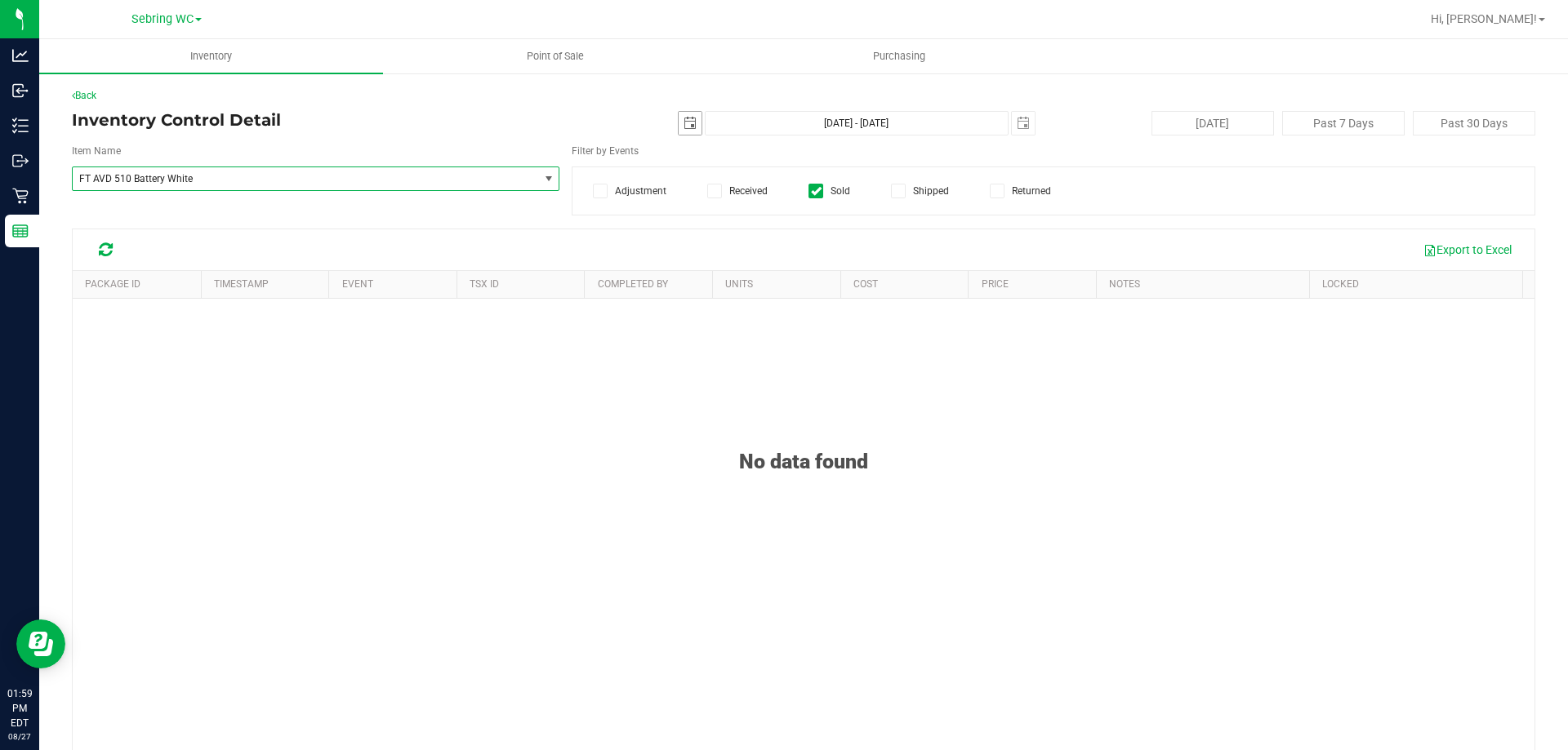
click at [684, 117] on span "select" at bounding box center [690, 123] width 13 height 13
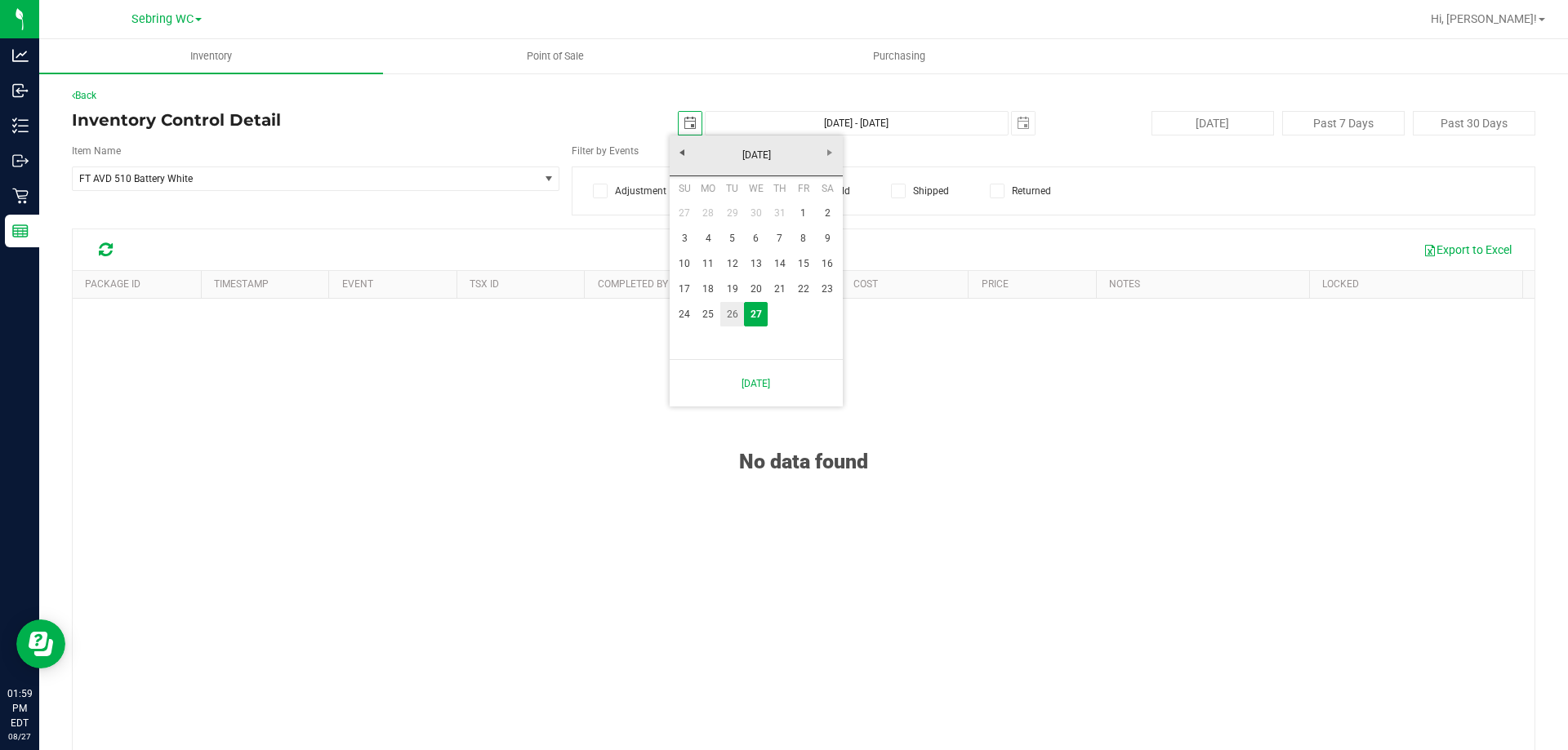
click at [734, 309] on link "26" at bounding box center [732, 315] width 24 height 26
type input "2025-08-26"
type input "Aug 26, 2025 - Aug 27, 2025"
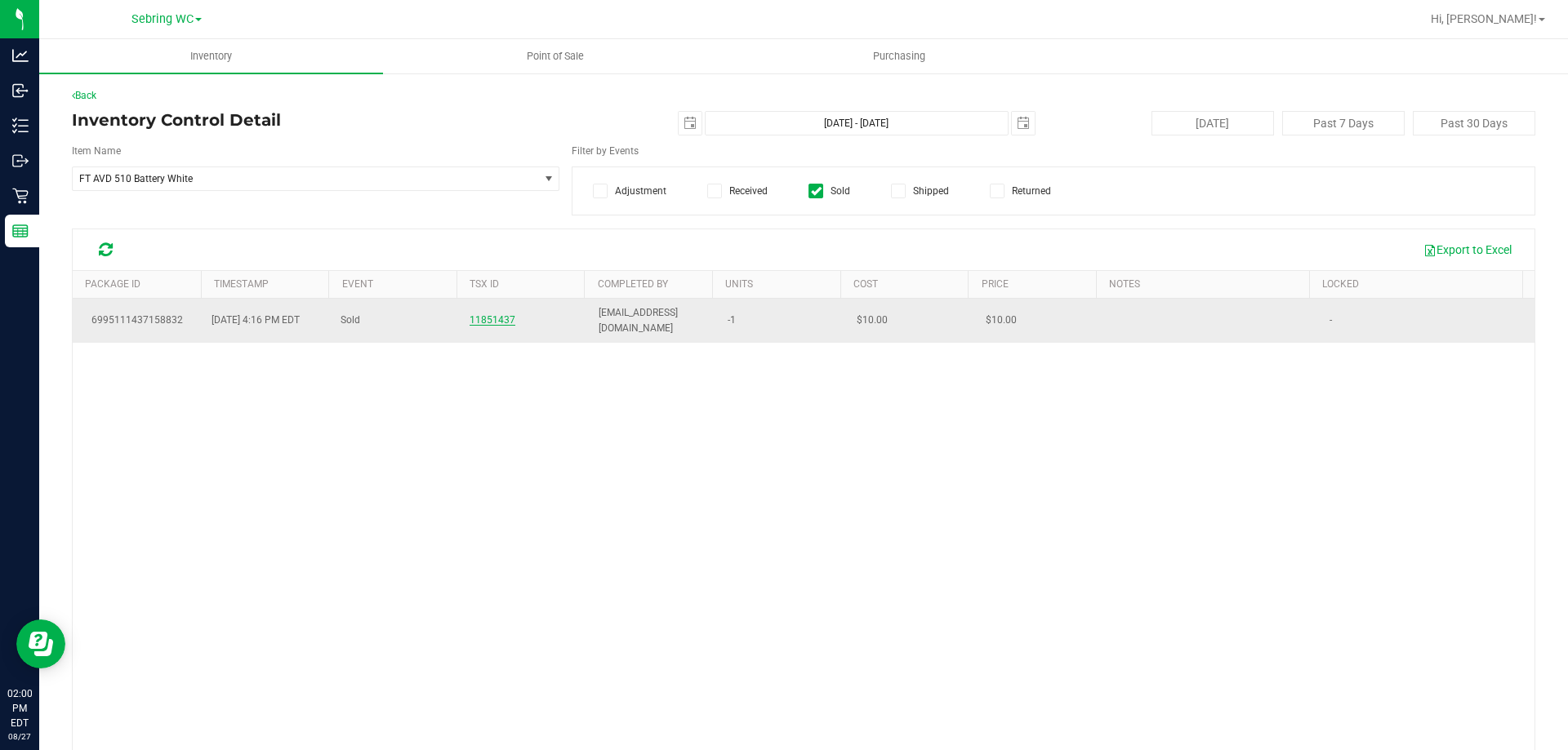
click at [495, 322] on span "11851437" at bounding box center [493, 320] width 46 height 12
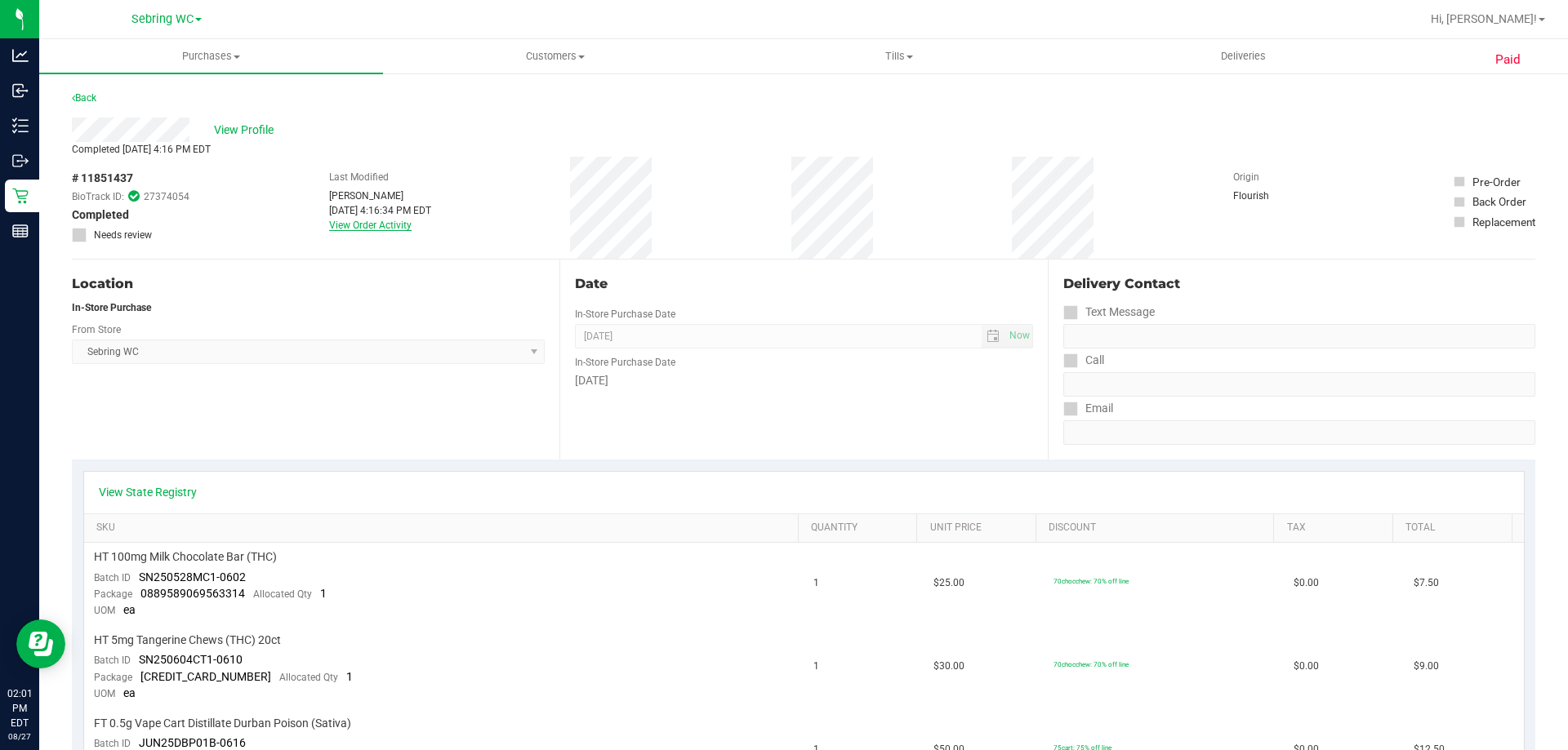
click at [345, 228] on link "View Order Activity" at bounding box center [370, 226] width 82 height 12
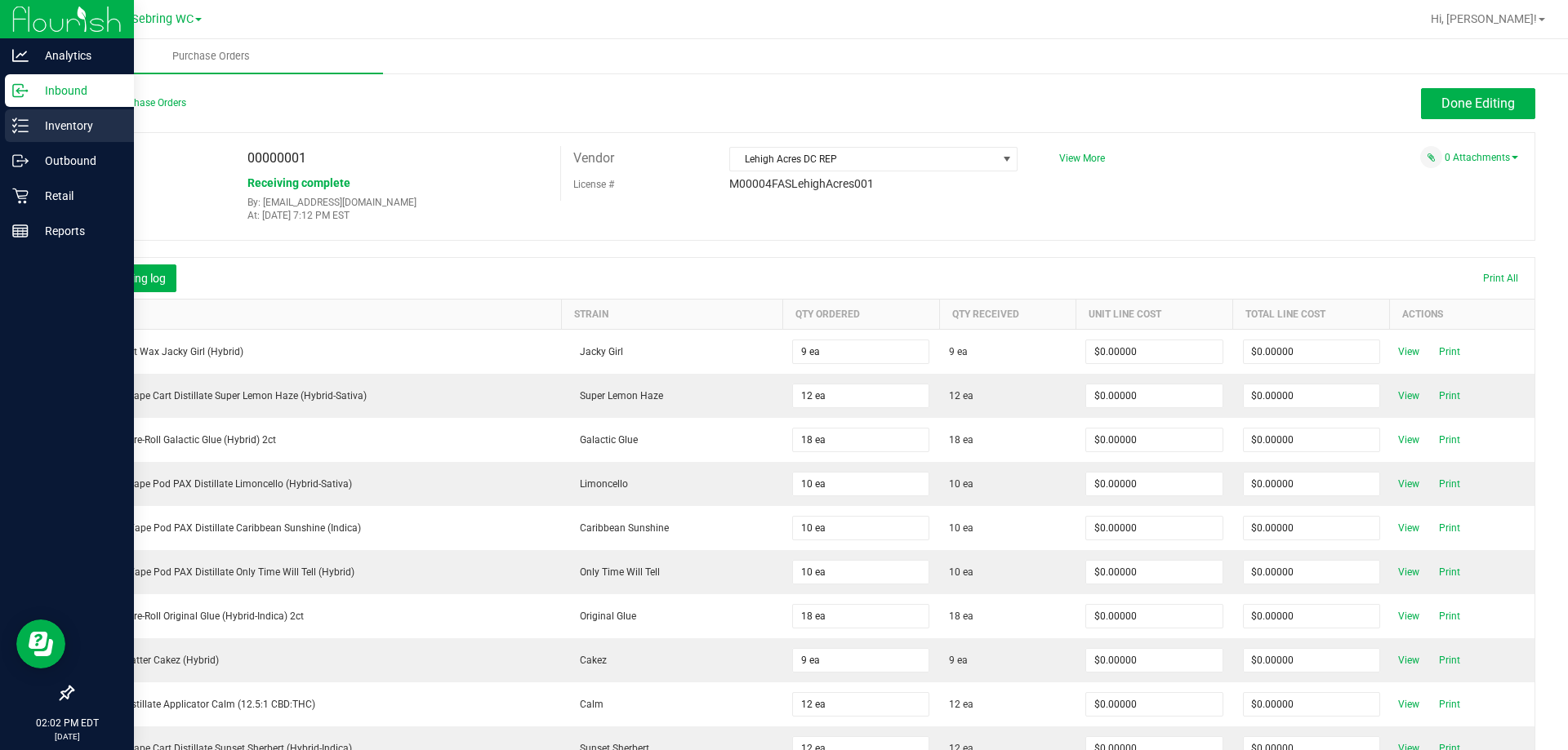
click at [54, 125] on p "Inventory" at bounding box center [77, 126] width 98 height 20
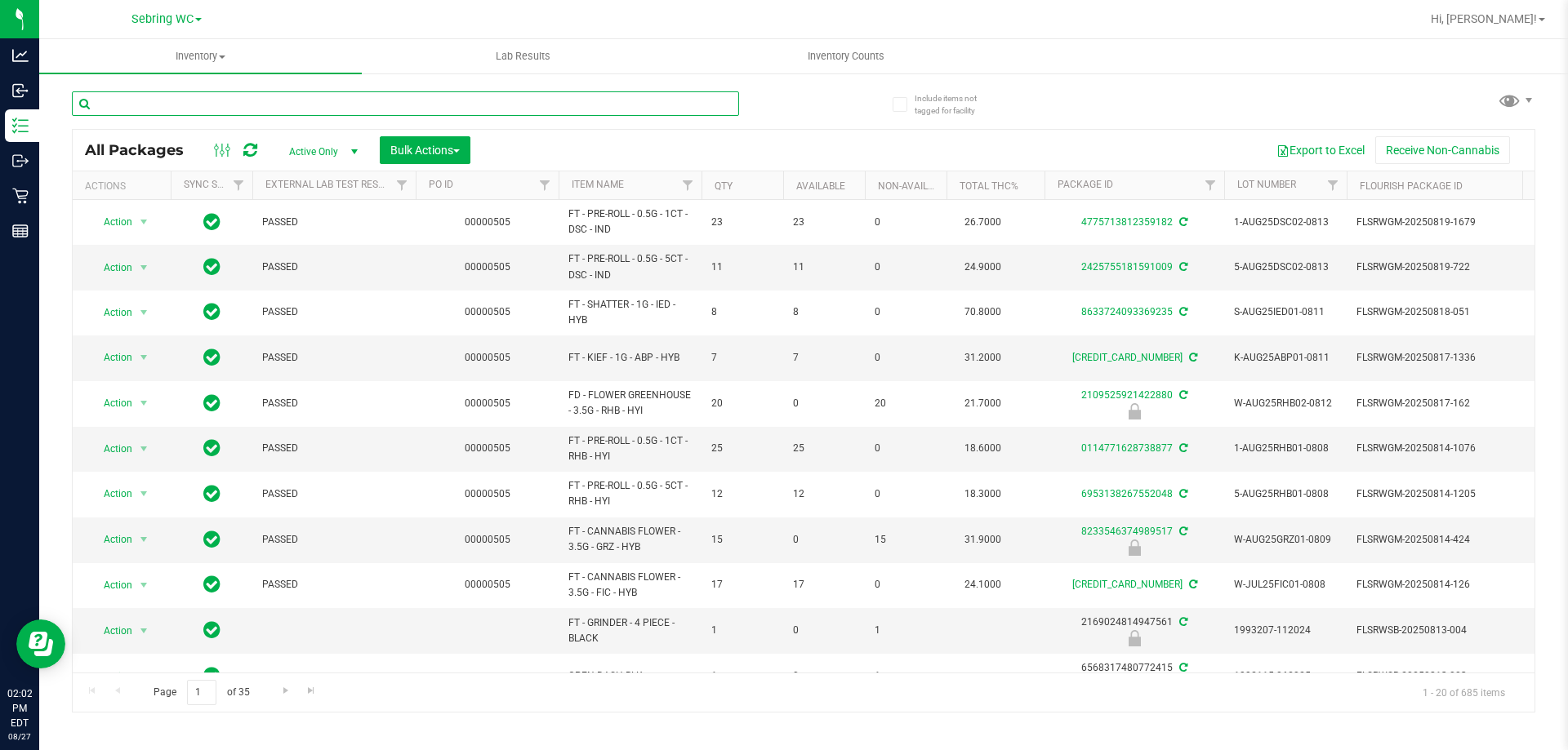
click at [168, 106] on input "text" at bounding box center [404, 103] width 667 height 25
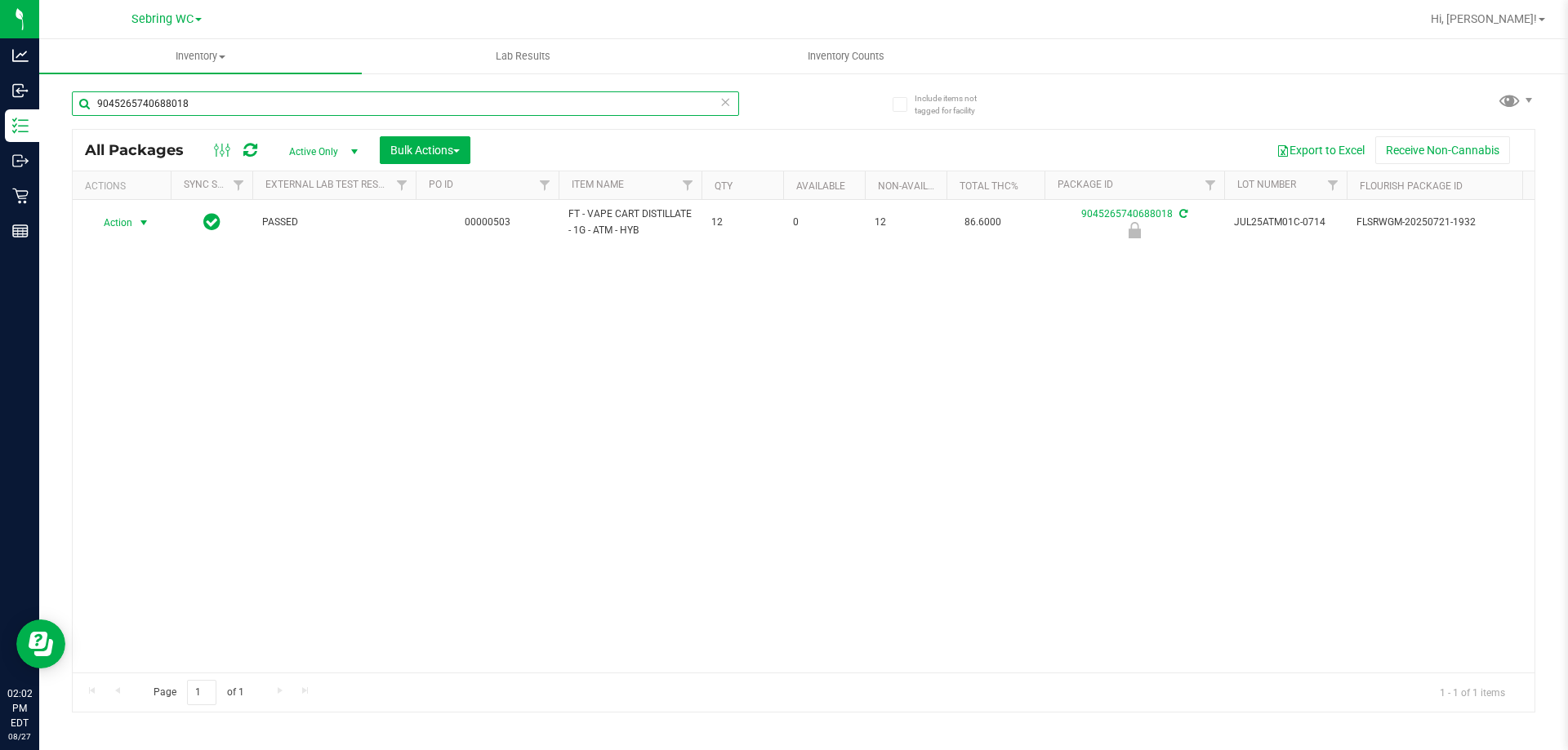
type input "9045265740688018"
click at [151, 220] on span "select" at bounding box center [144, 222] width 21 height 23
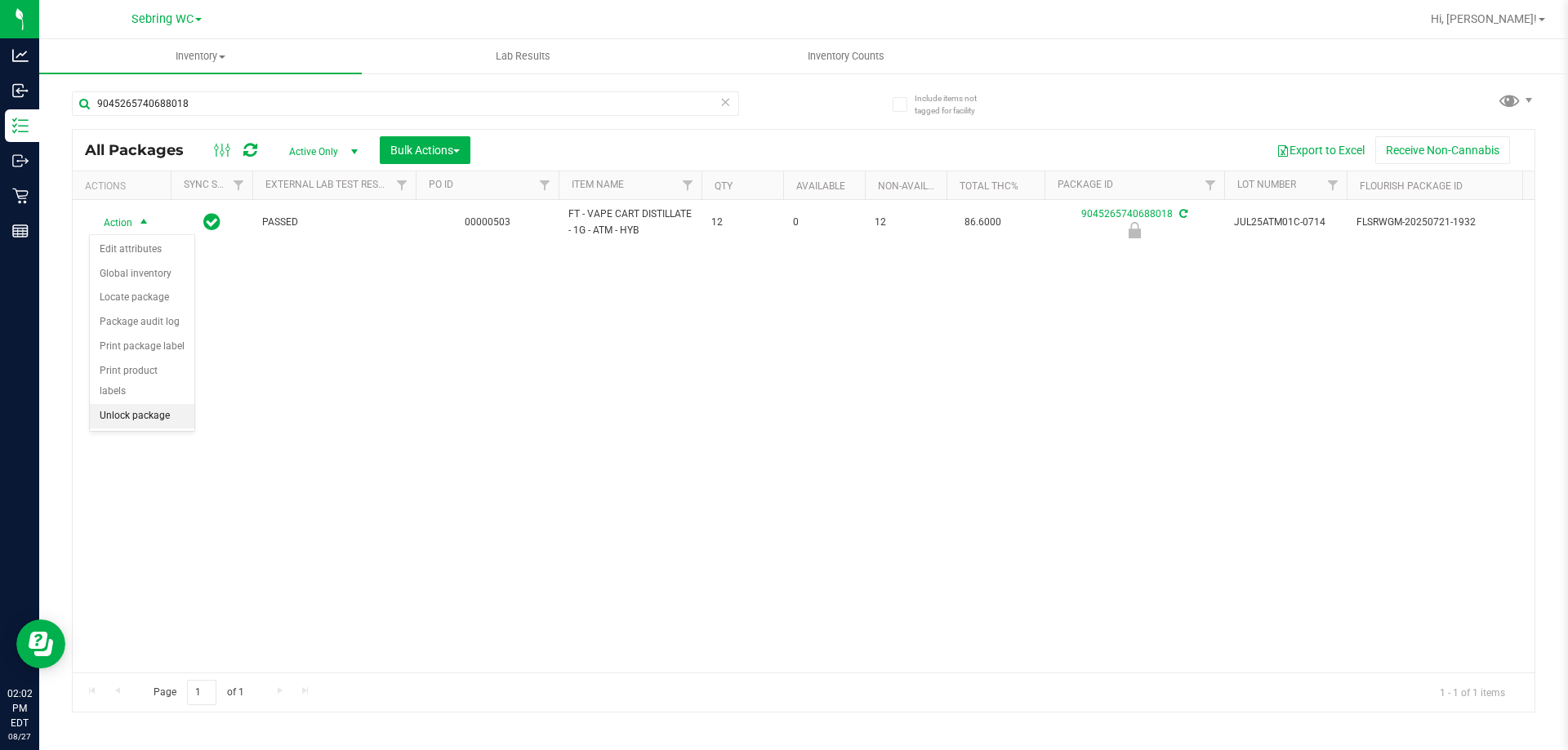
click at [119, 404] on li "Unlock package" at bounding box center [142, 416] width 104 height 25
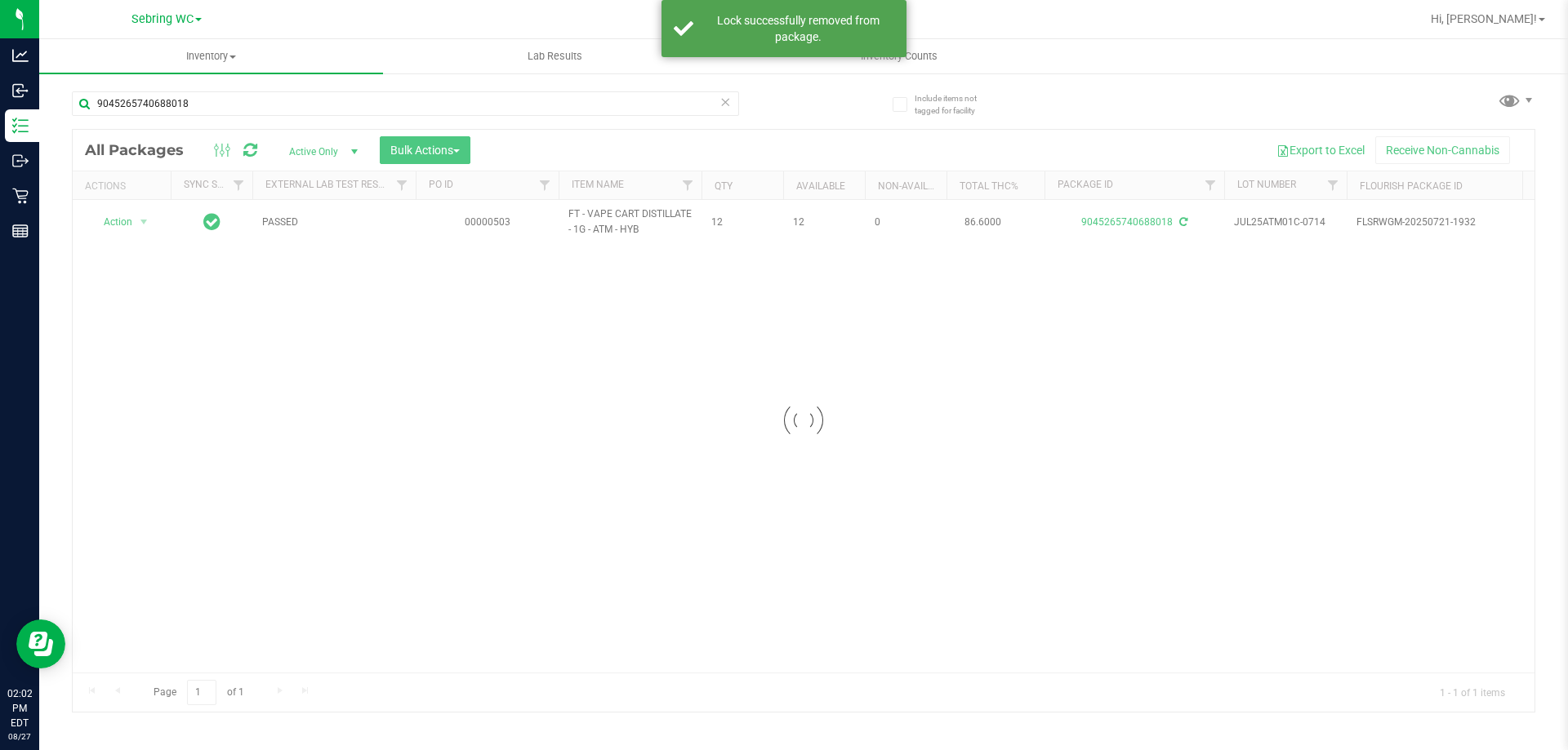
click at [117, 223] on div at bounding box center [803, 420] width 1462 height 582
click at [117, 223] on span "Action" at bounding box center [111, 222] width 44 height 23
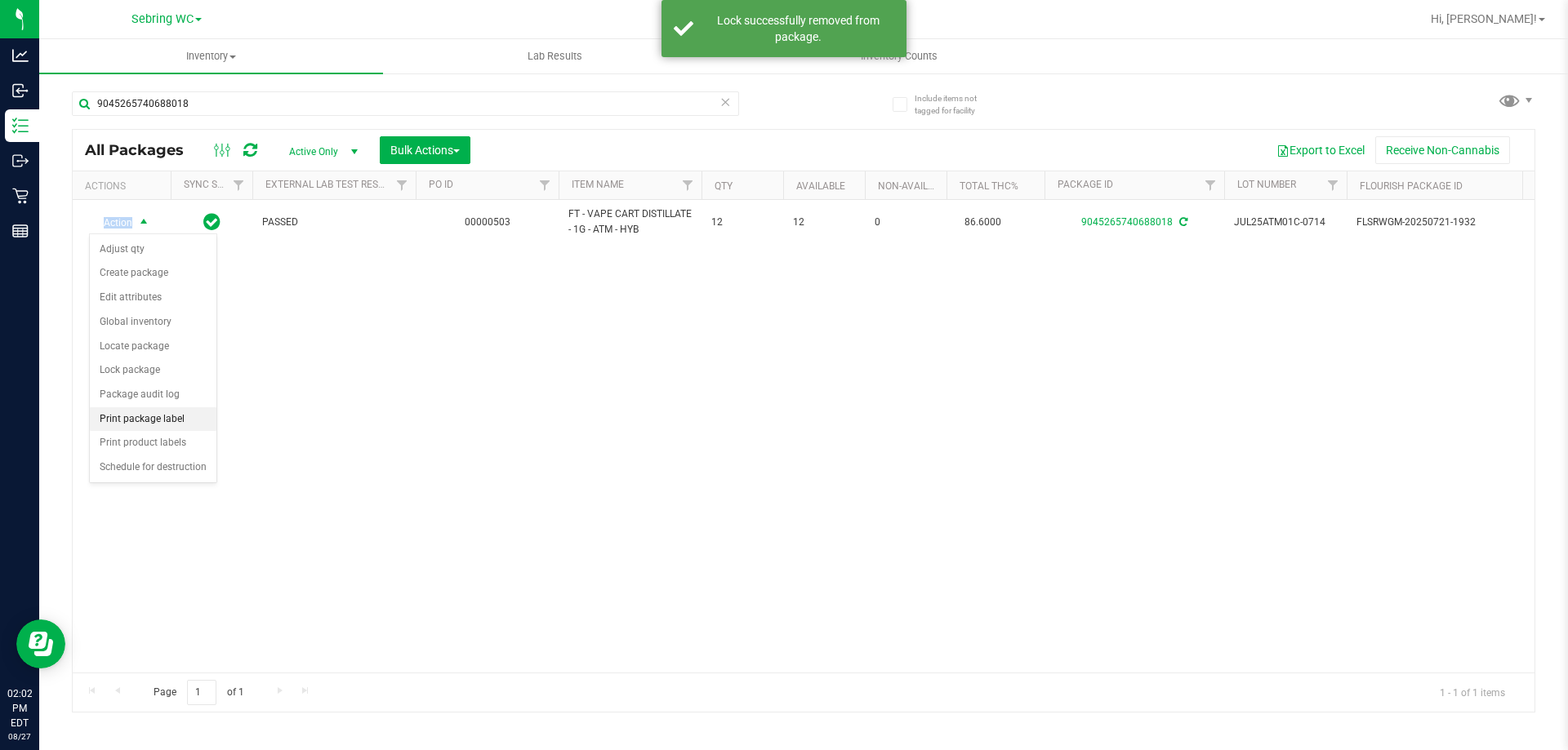
click at [127, 415] on li "Print package label" at bounding box center [154, 419] width 127 height 25
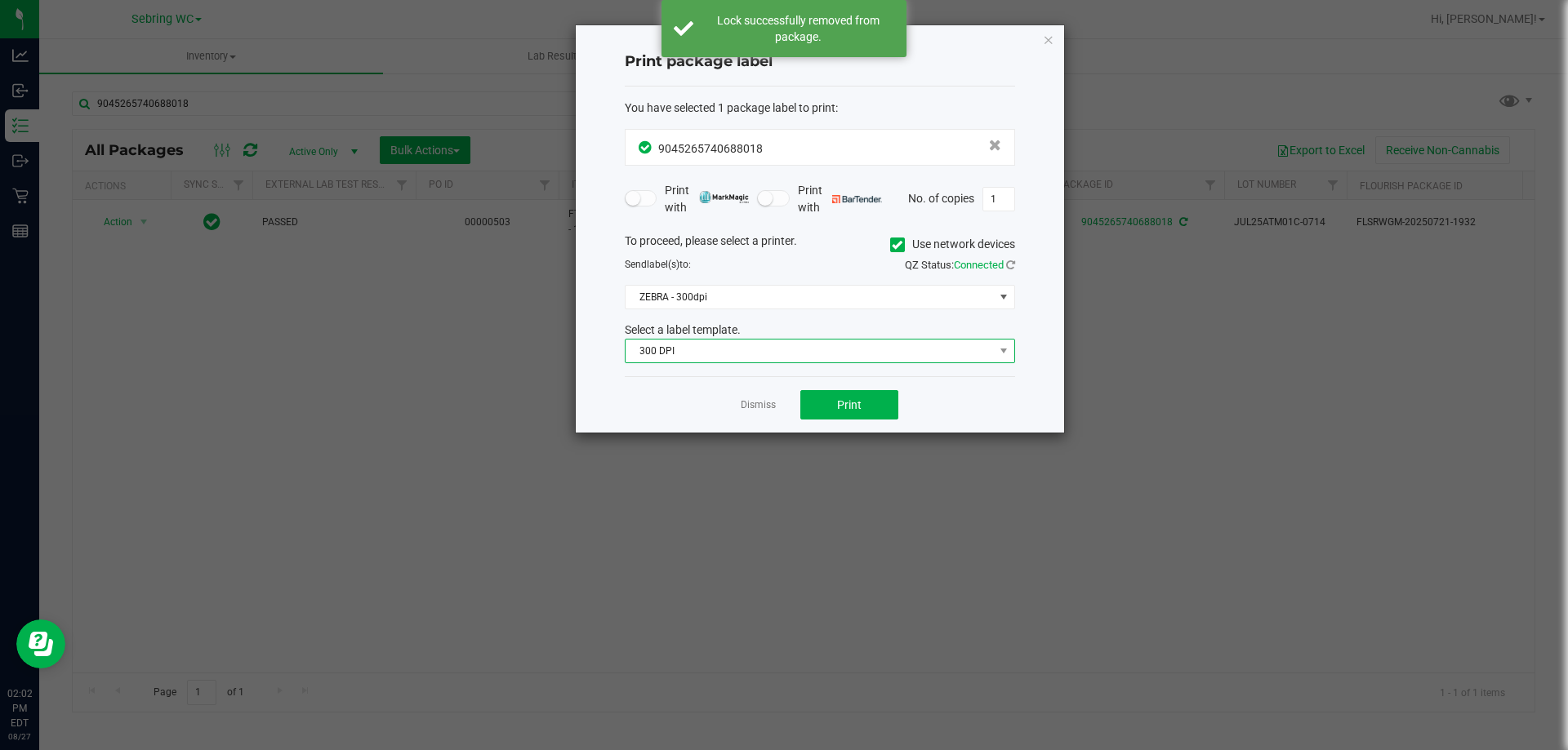
click at [811, 342] on span "300 DPI" at bounding box center [810, 351] width 369 height 23
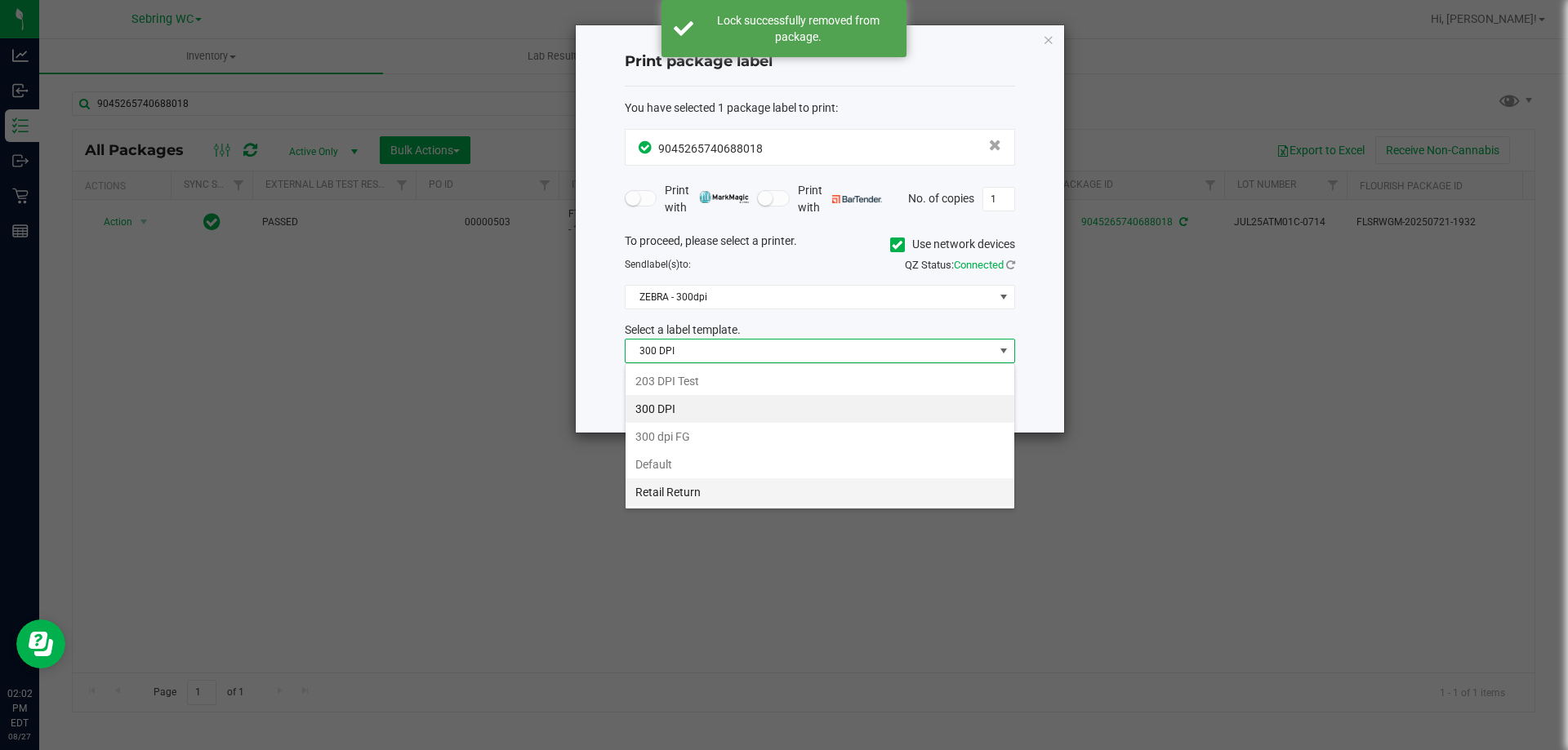
scroll to position [25, 391]
click at [651, 496] on li "Retail Return" at bounding box center [820, 492] width 389 height 28
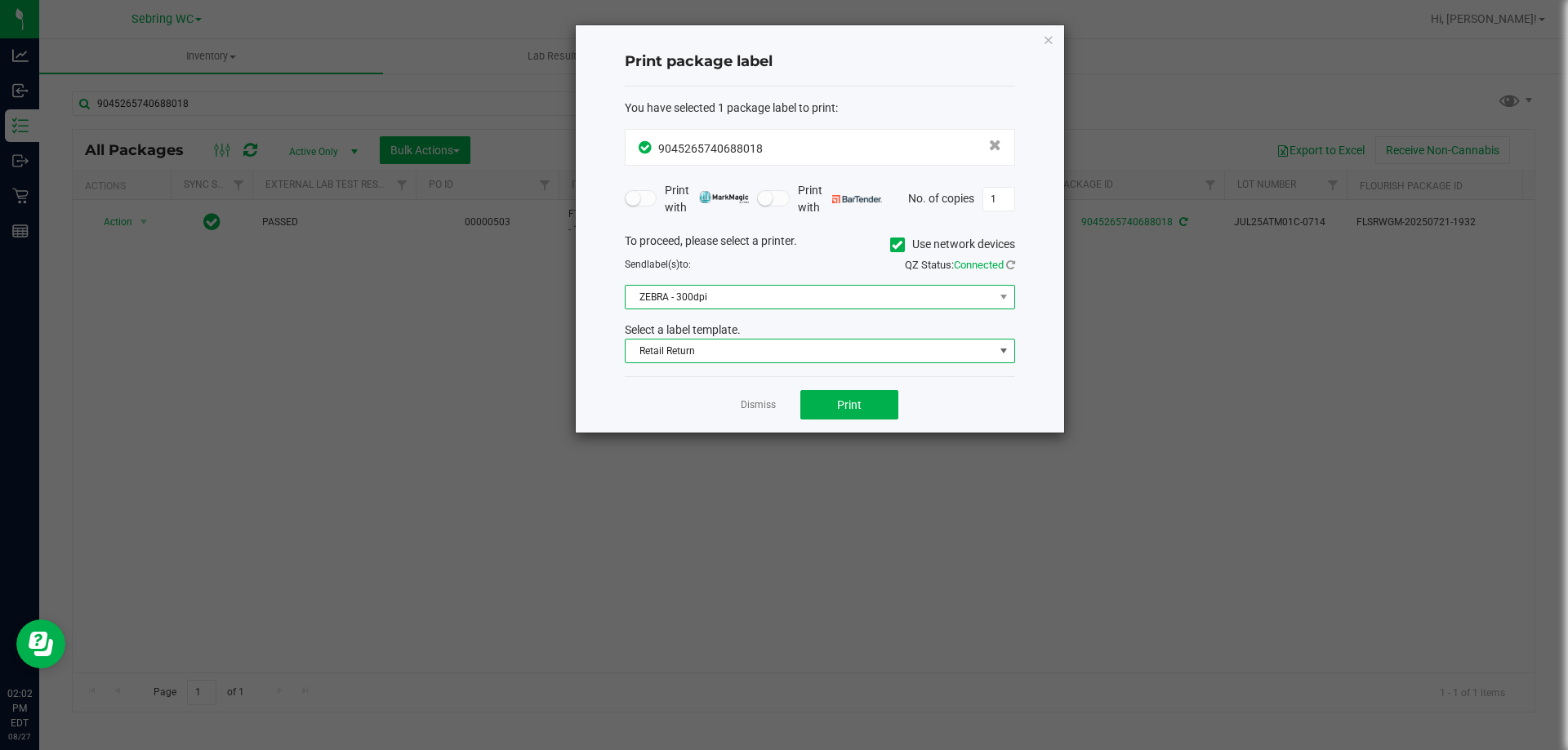
click at [694, 302] on span "ZEBRA - 300dpi" at bounding box center [810, 296] width 369 height 23
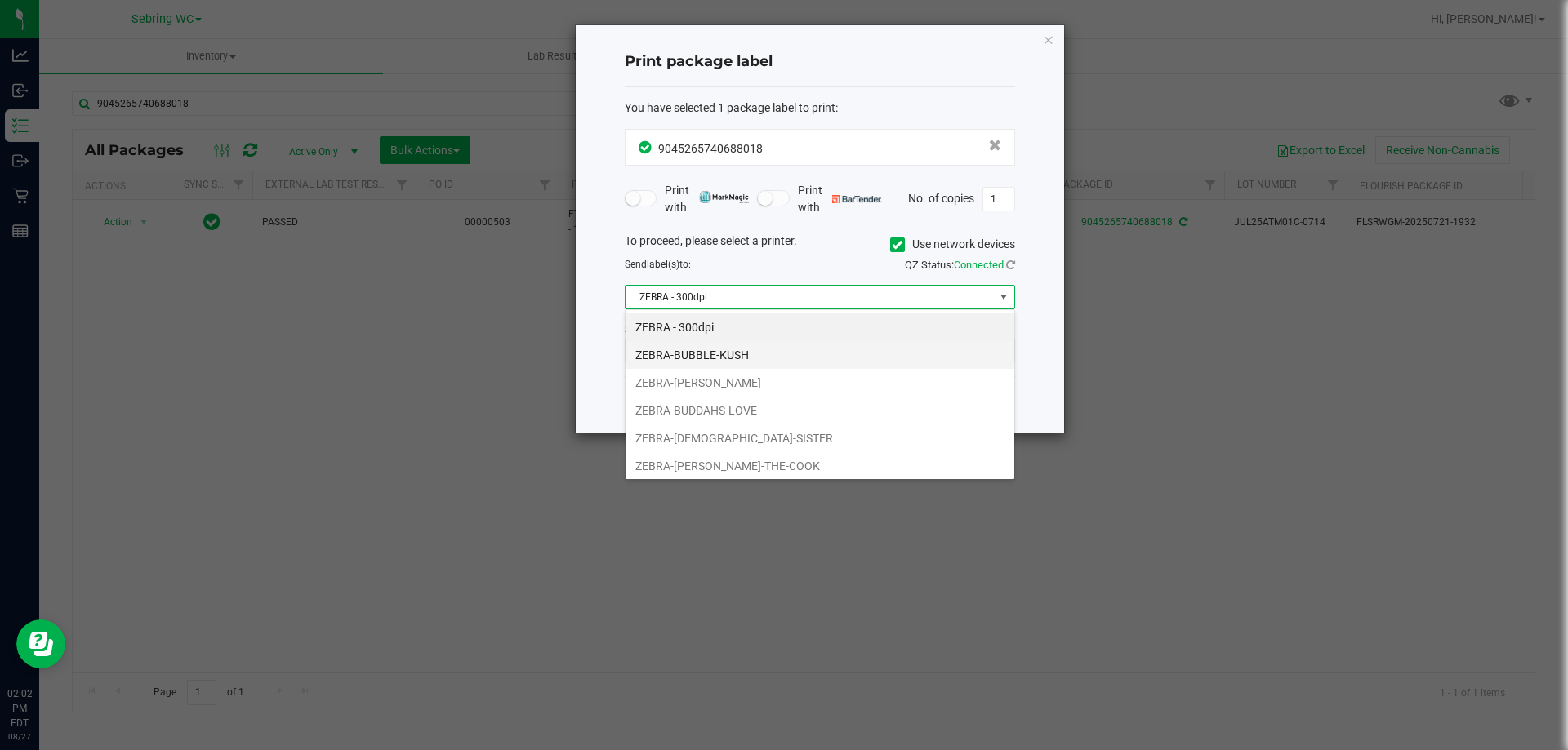
click at [685, 355] on li "ZEBRA-BUBBLE-KUSH" at bounding box center [820, 355] width 389 height 28
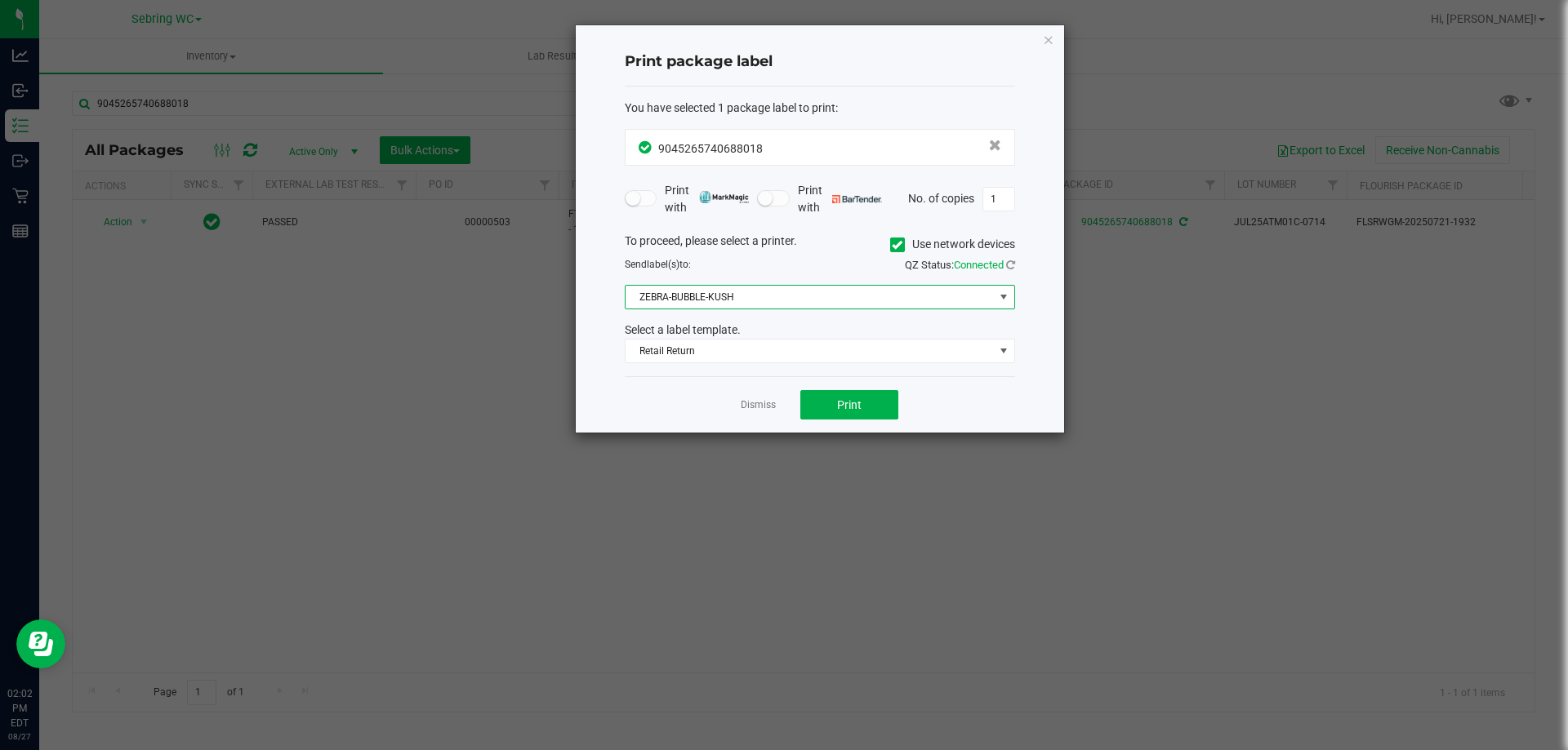
click at [645, 421] on div "Dismiss Print" at bounding box center [820, 404] width 391 height 56
click at [845, 419] on button "Print" at bounding box center [848, 405] width 98 height 30
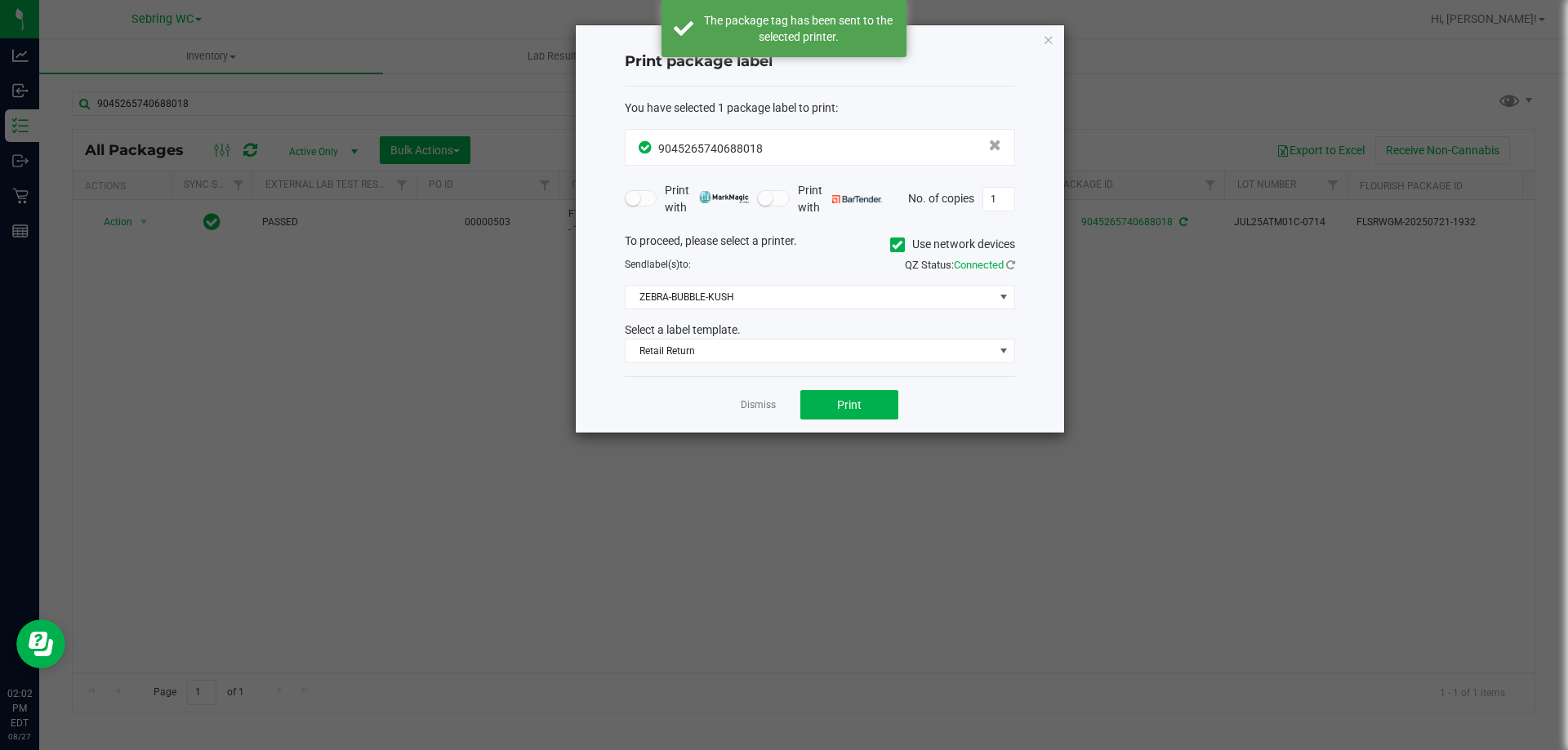
click at [748, 405] on link "Dismiss" at bounding box center [757, 405] width 35 height 14
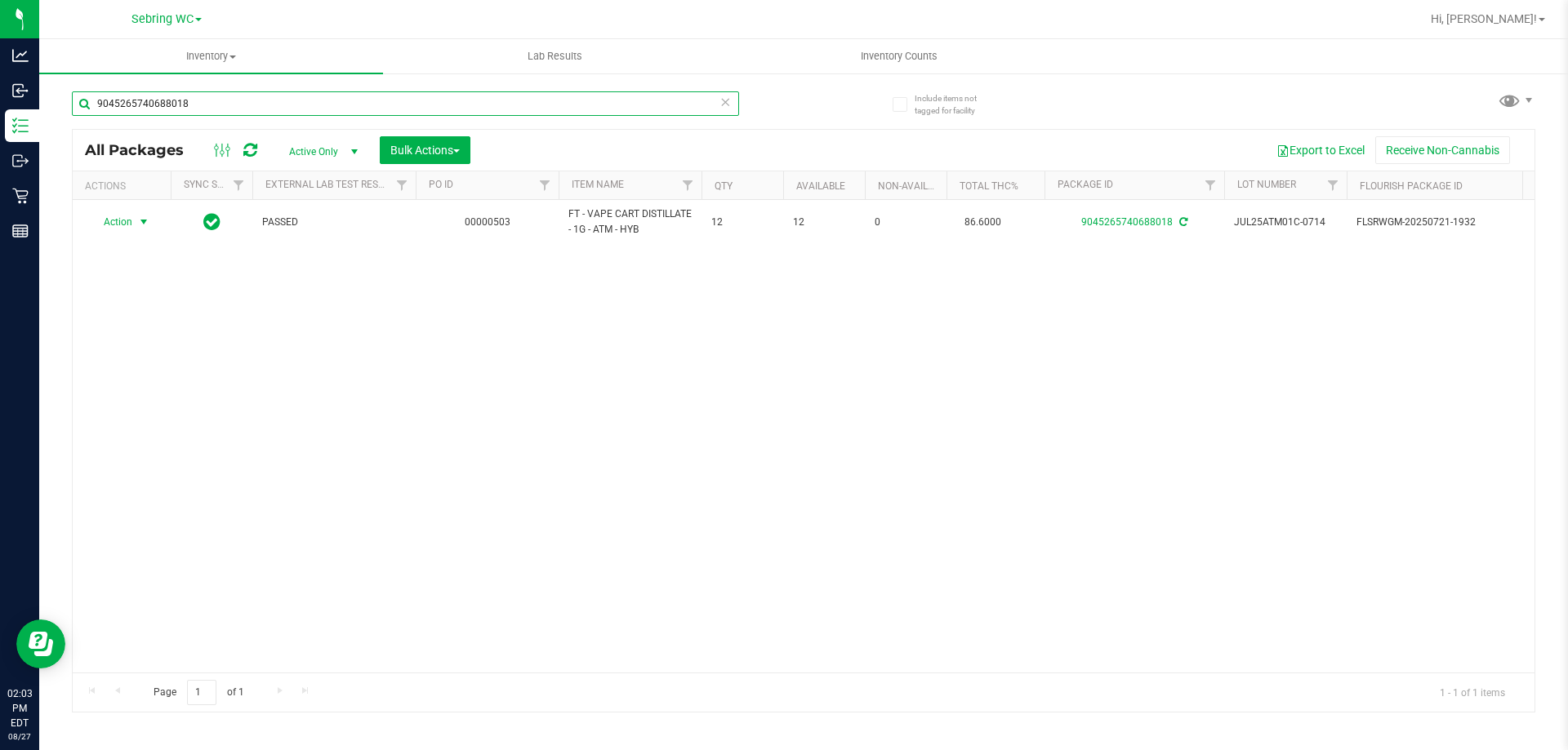
click at [286, 109] on input "9045265740688018" at bounding box center [404, 103] width 667 height 25
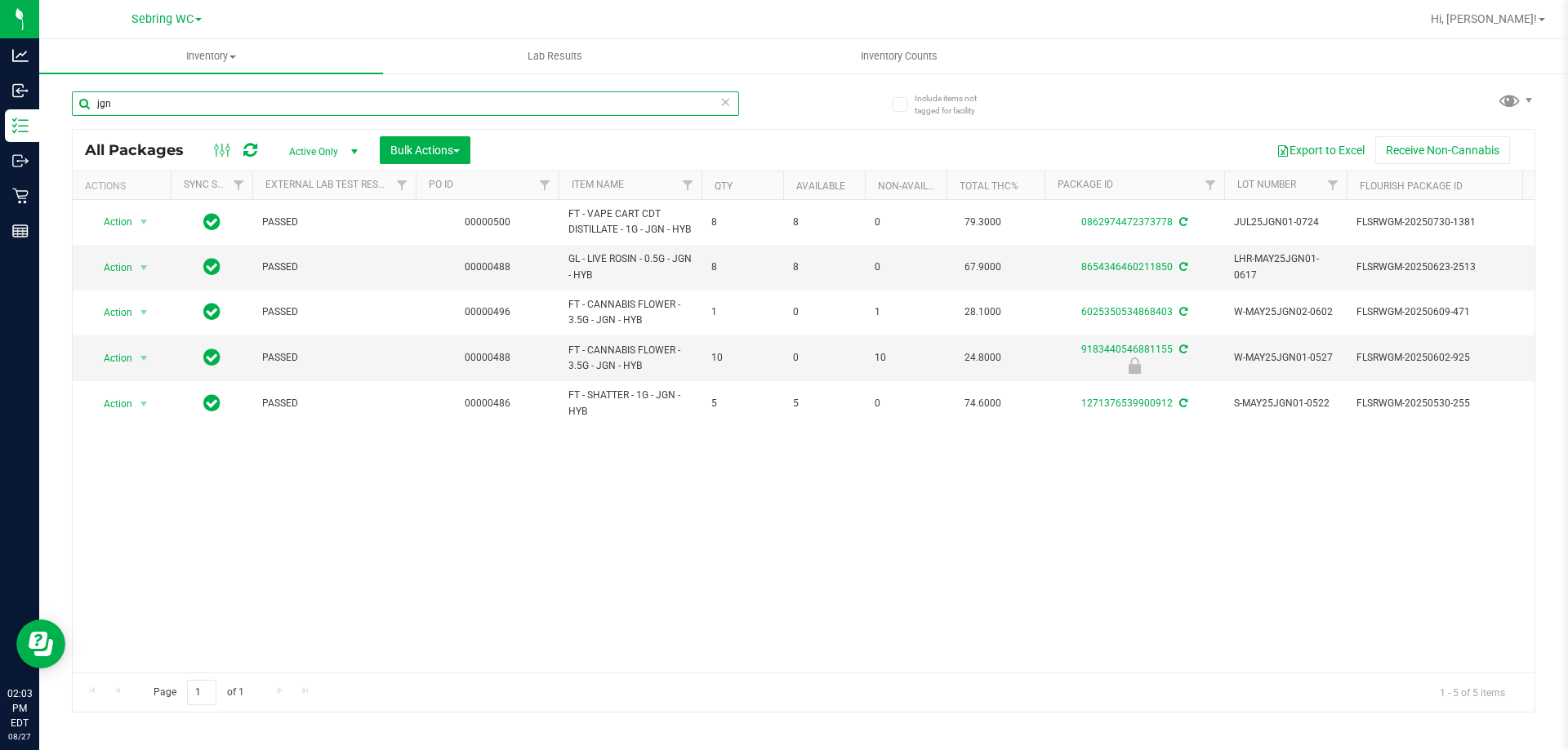
click at [336, 106] on input "jgn" at bounding box center [404, 103] width 667 height 25
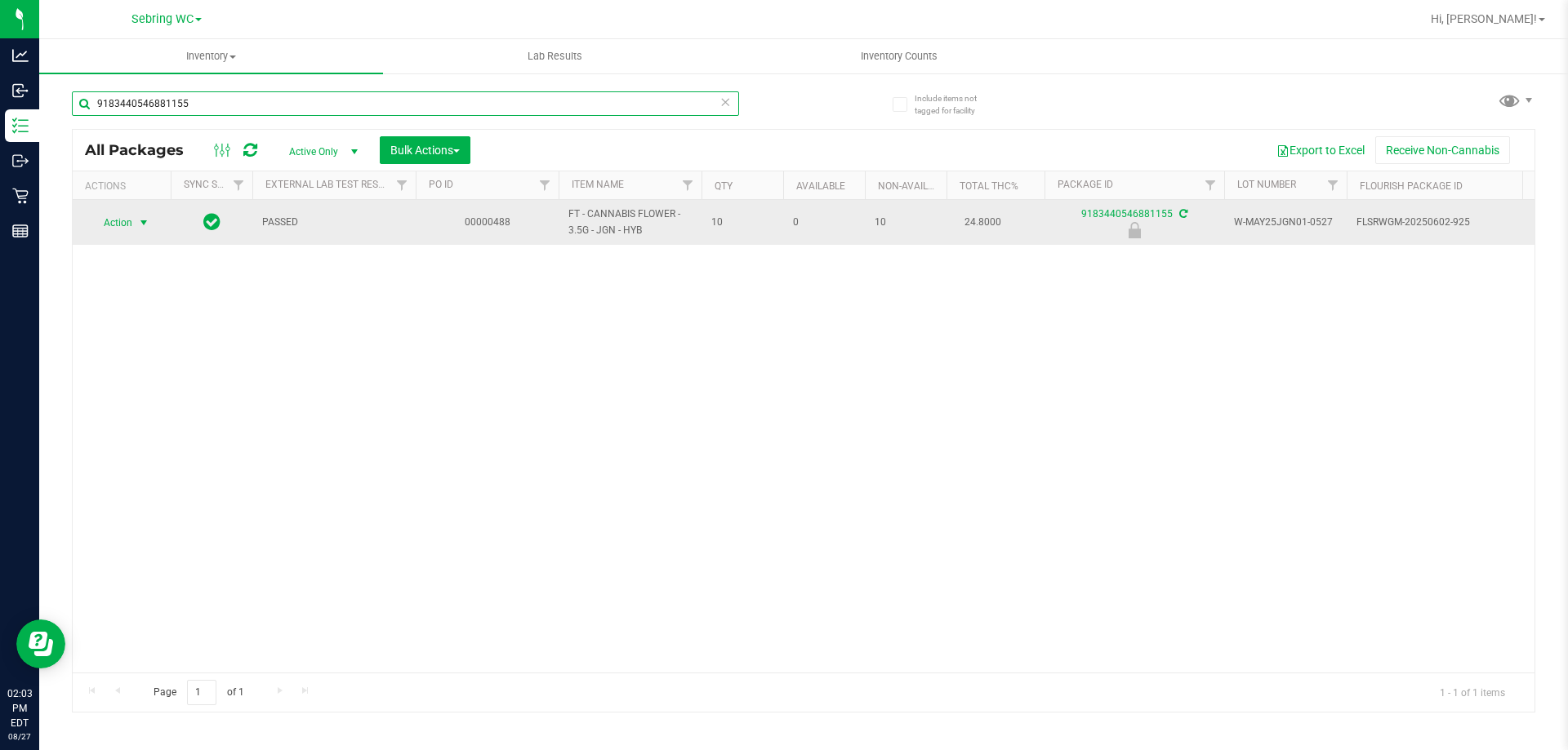
type input "9183440546881155"
click at [143, 233] on span "select" at bounding box center [144, 222] width 21 height 23
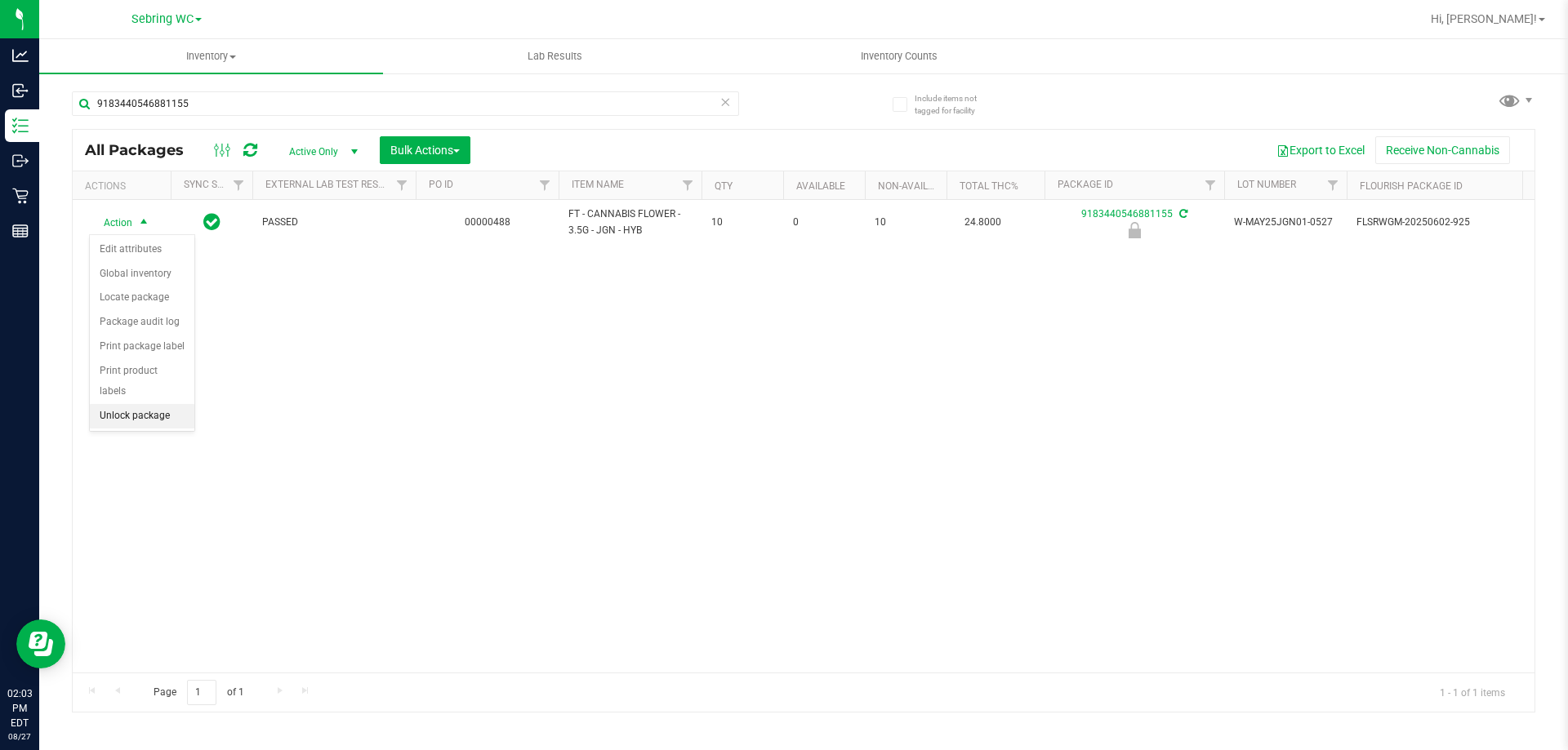
click at [122, 404] on li "Unlock package" at bounding box center [142, 416] width 104 height 25
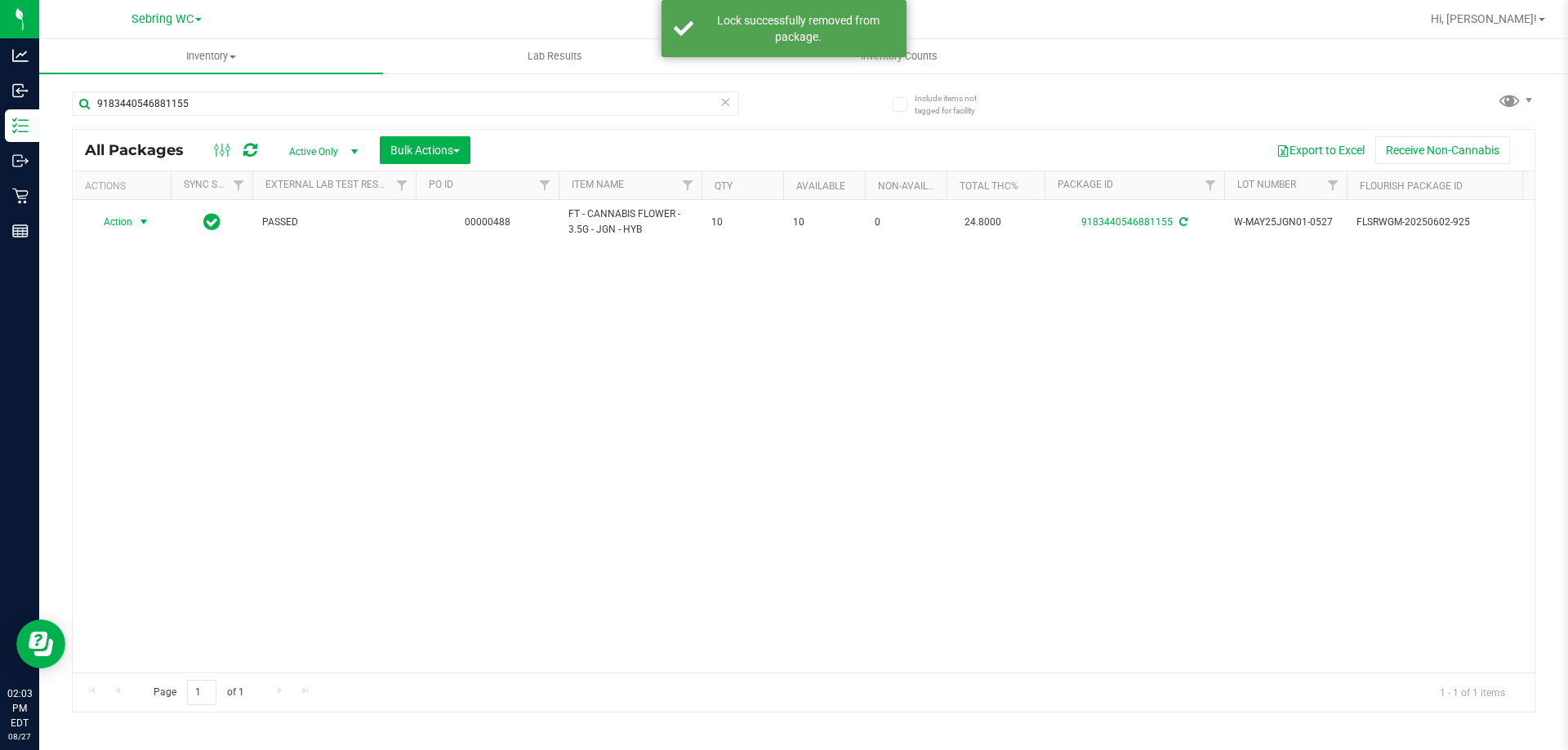
click at [126, 221] on span "Action" at bounding box center [111, 222] width 44 height 23
click at [102, 430] on li "Print package label" at bounding box center [154, 419] width 127 height 25
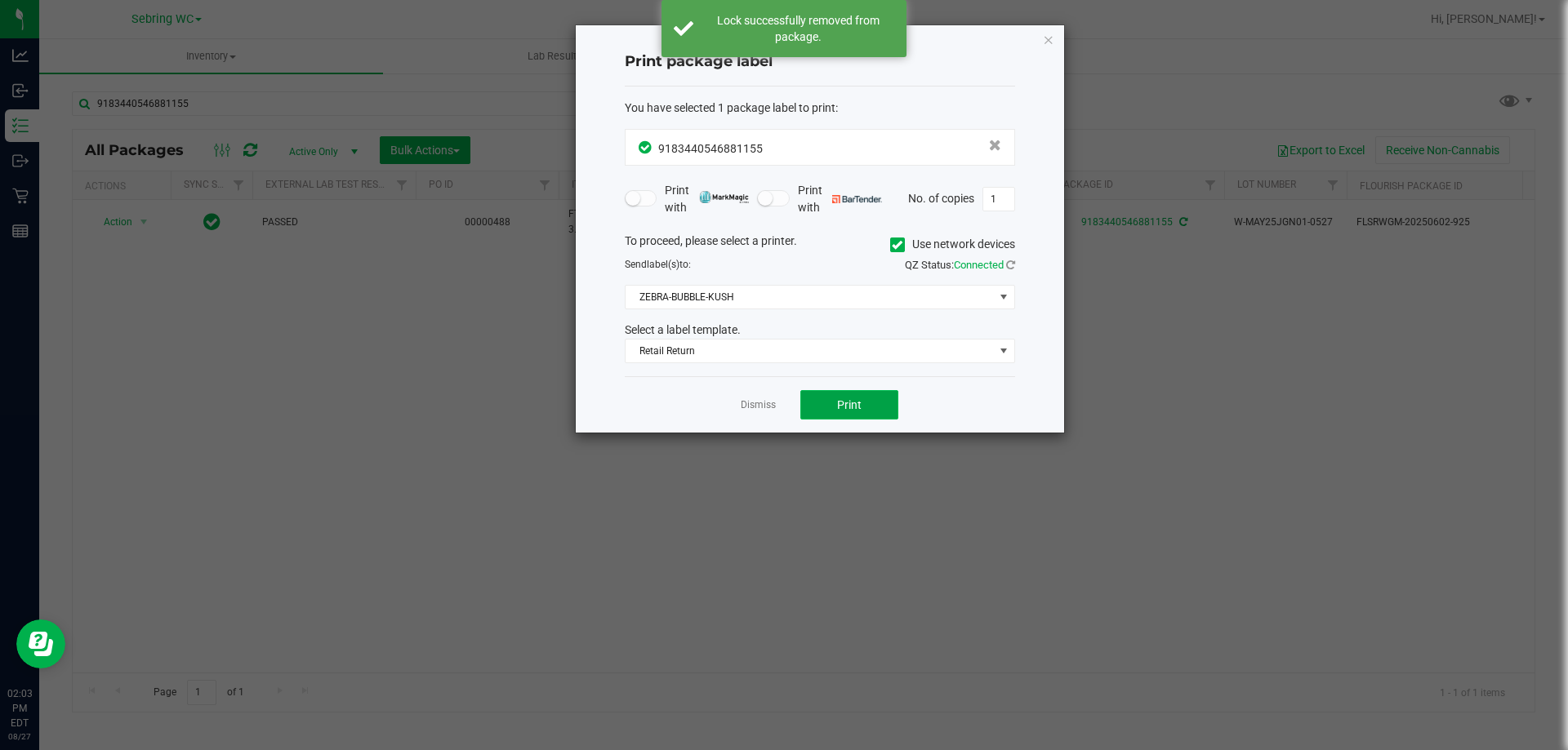
click at [880, 409] on button "Print" at bounding box center [848, 405] width 98 height 30
click at [756, 405] on link "Dismiss" at bounding box center [757, 405] width 35 height 14
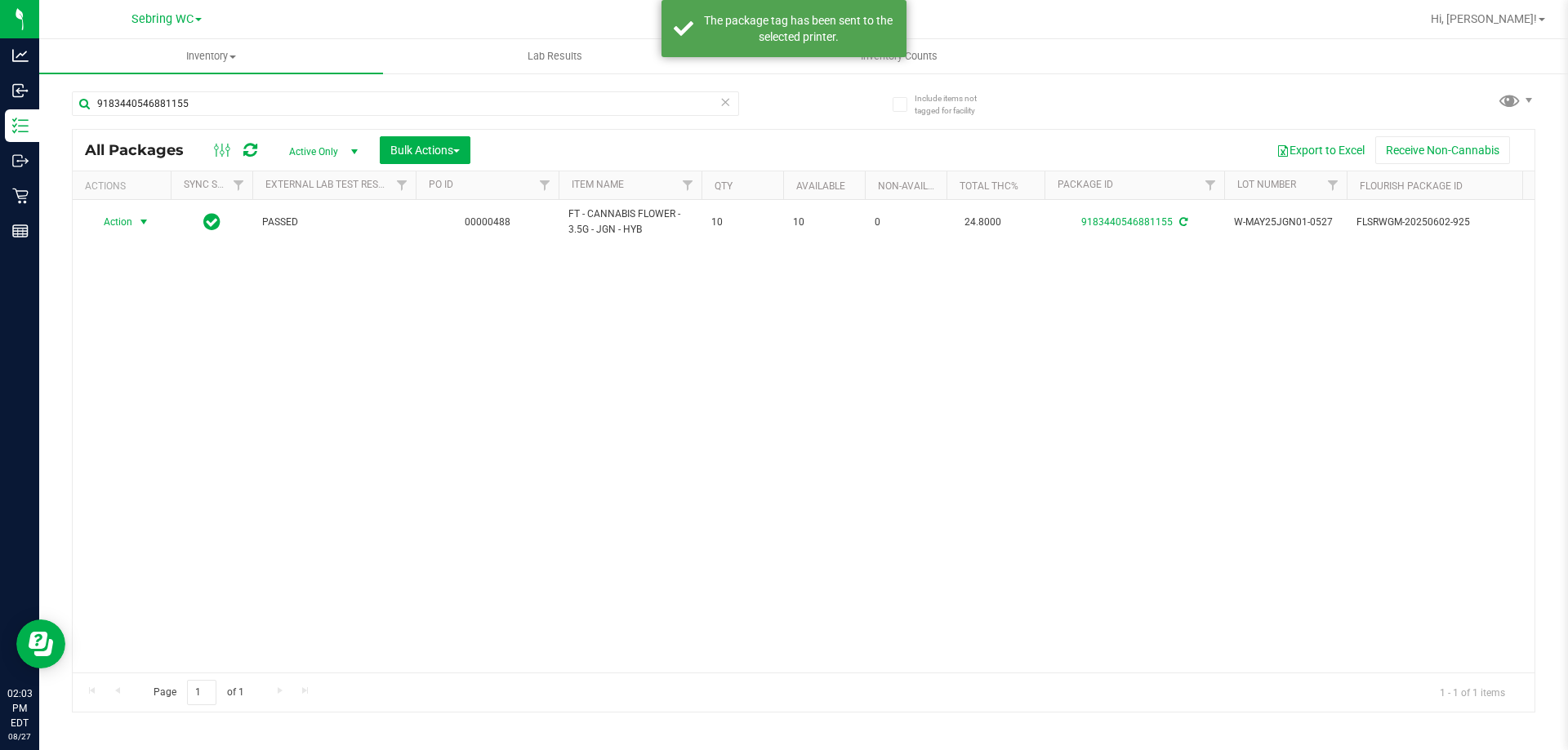
click at [743, 466] on div "Action Action Adjust qty Create package Edit attributes Global inventory Locate…" at bounding box center [803, 436] width 1462 height 473
